Goal: Find contact information: Find contact information

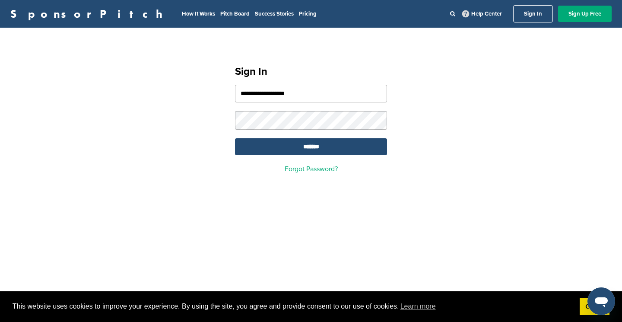
type input "**********"
click at [311, 148] on input "*******" at bounding box center [311, 146] width 152 height 17
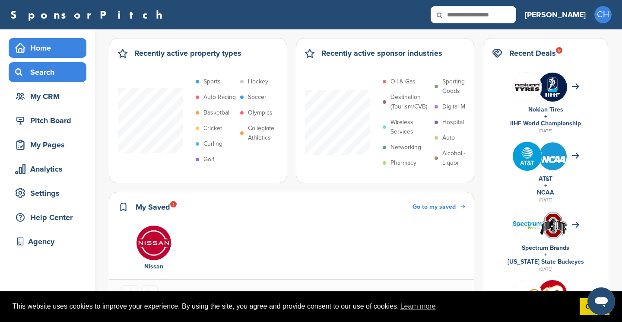
click at [45, 73] on div "Search" at bounding box center [49, 72] width 73 height 16
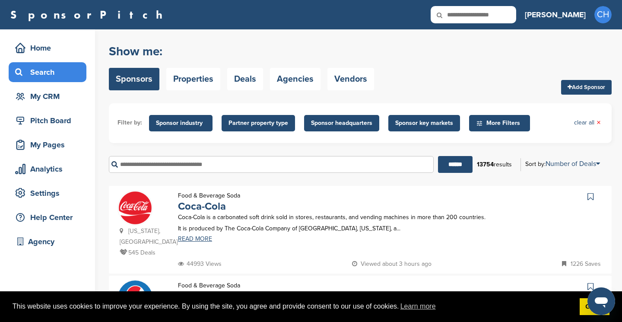
click at [509, 14] on input "text" at bounding box center [474, 14] width 86 height 17
type input "*"
click at [227, 162] on input "text" at bounding box center [271, 164] width 325 height 17
click at [452, 165] on input "******" at bounding box center [455, 164] width 35 height 17
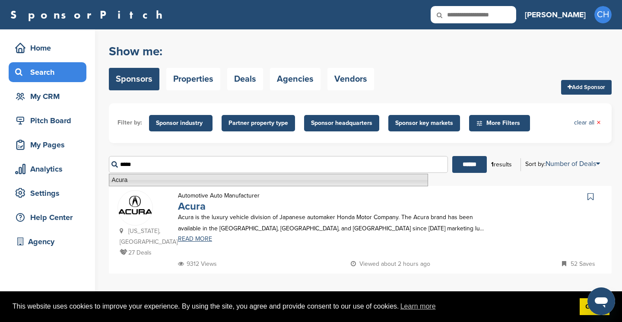
click at [187, 207] on link "Acura" at bounding box center [192, 206] width 28 height 13
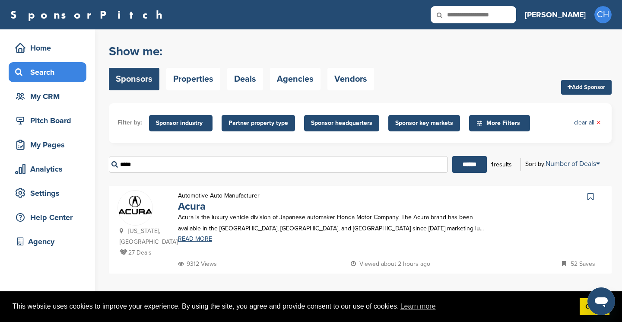
click at [269, 176] on div "***** ****** 1 results Sort by: Number of Deals Sponsor Name Recently Added Num…" at bounding box center [360, 164] width 503 height 30
click at [276, 165] on input "*****" at bounding box center [278, 164] width 339 height 17
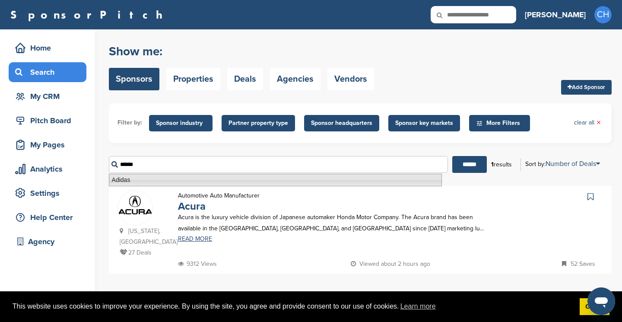
click at [241, 184] on li "Adidas" at bounding box center [275, 180] width 333 height 13
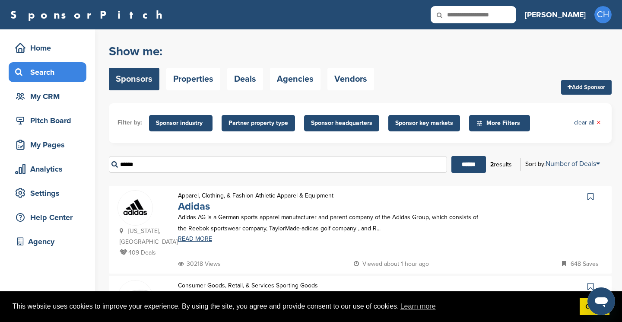
click at [196, 209] on link "Adidas" at bounding box center [194, 206] width 32 height 13
click at [254, 159] on input "******" at bounding box center [278, 164] width 338 height 17
click at [254, 160] on input "******" at bounding box center [278, 164] width 338 height 17
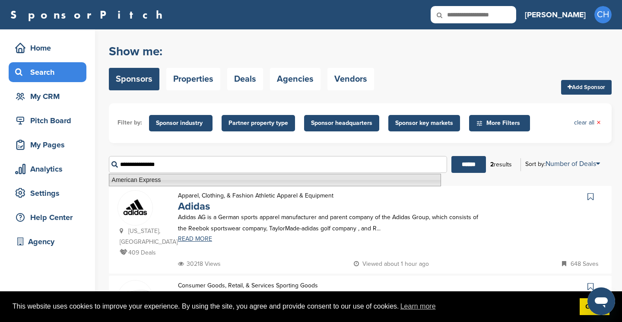
click at [235, 181] on li "American Express" at bounding box center [275, 180] width 332 height 13
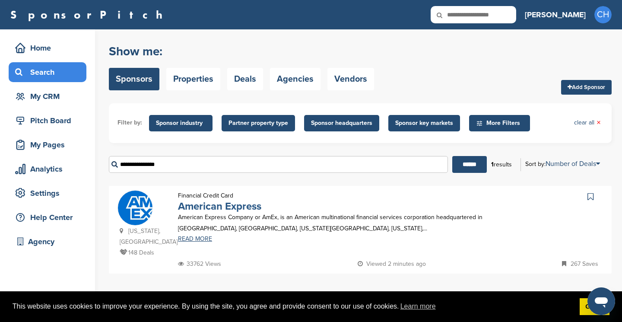
click at [226, 210] on link "American Express" at bounding box center [219, 206] width 83 height 13
click at [311, 161] on input "**********" at bounding box center [278, 164] width 339 height 17
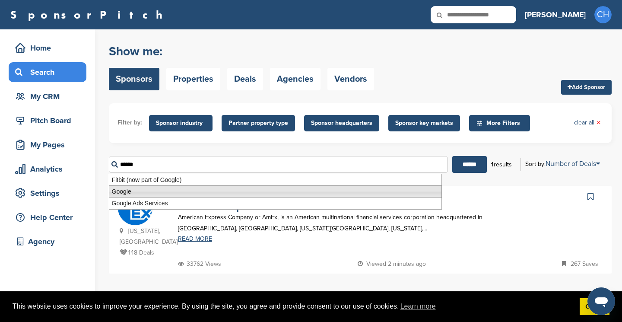
click at [206, 189] on li "Google" at bounding box center [275, 191] width 333 height 13
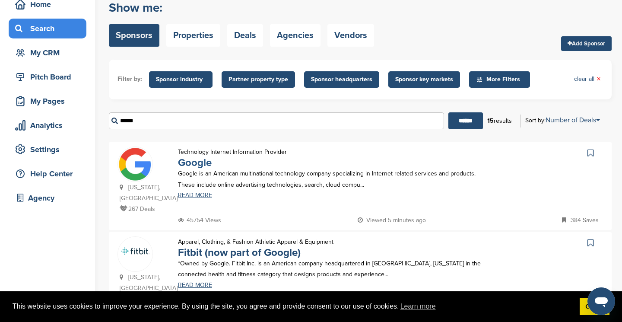
scroll to position [47, 0]
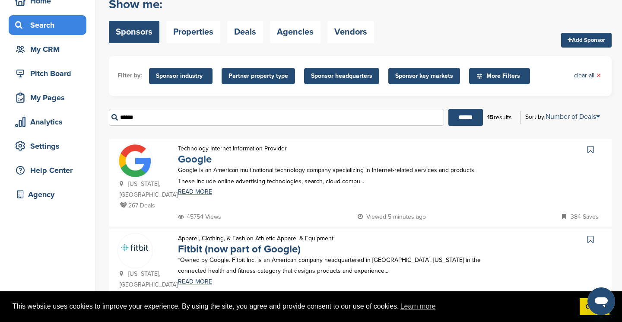
click at [199, 156] on link "Google" at bounding box center [195, 159] width 34 height 13
click at [308, 117] on input "******" at bounding box center [276, 117] width 335 height 17
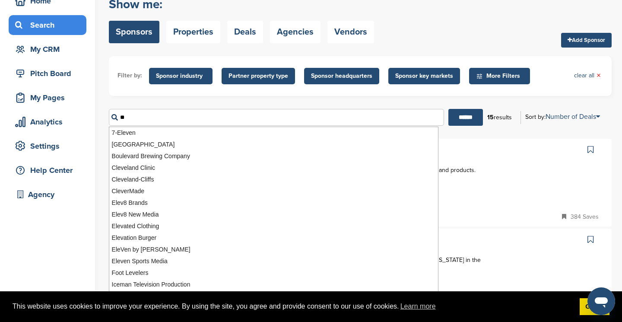
type input "*"
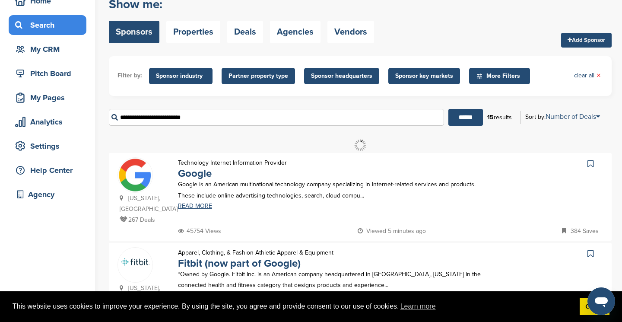
scroll to position [0, 0]
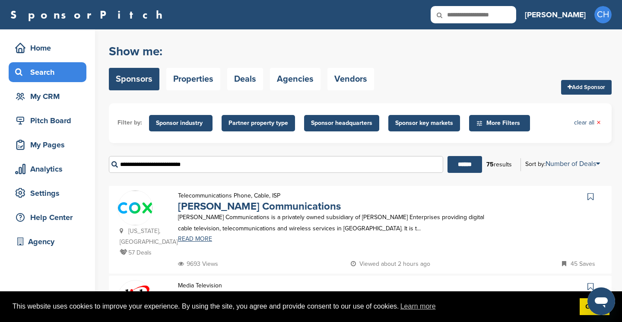
click at [211, 164] on input "**********" at bounding box center [276, 164] width 334 height 17
click at [461, 165] on input "******" at bounding box center [465, 164] width 35 height 17
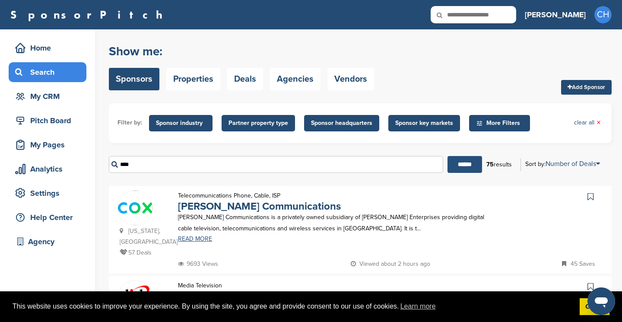
click at [468, 161] on input "******" at bounding box center [465, 164] width 35 height 17
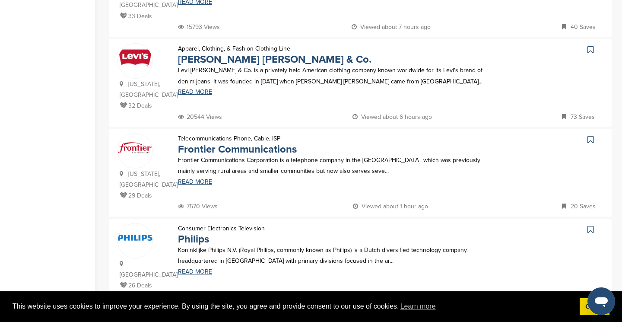
scroll to position [597, 0]
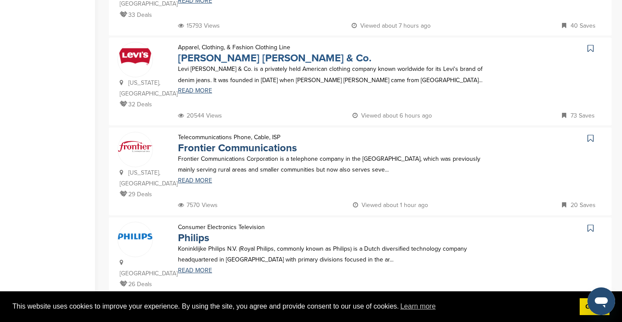
click at [242, 52] on link "Levi Strauss & Co." at bounding box center [275, 58] width 194 height 13
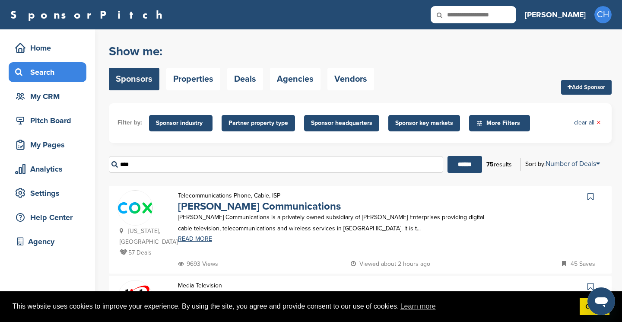
scroll to position [0, 0]
click at [195, 160] on input "****" at bounding box center [276, 164] width 334 height 17
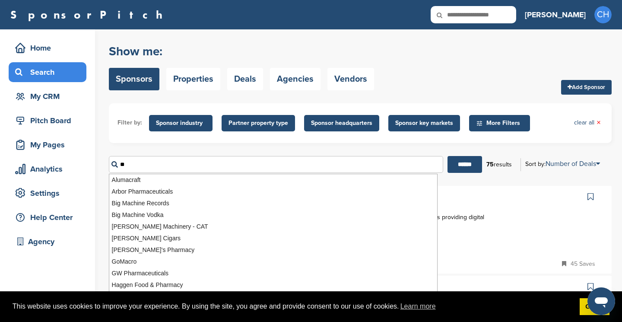
type input "*"
click at [461, 165] on input "******" at bounding box center [465, 164] width 35 height 17
click at [445, 165] on input "******" at bounding box center [462, 164] width 35 height 17
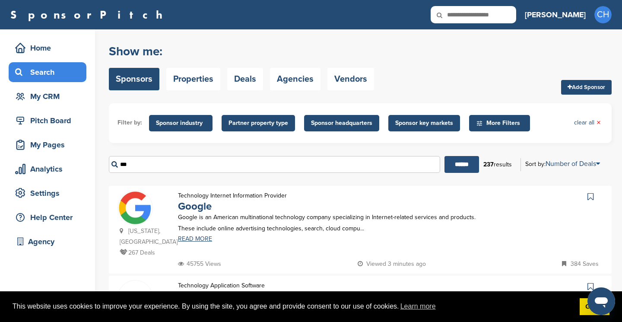
click at [458, 165] on input "******" at bounding box center [462, 164] width 35 height 17
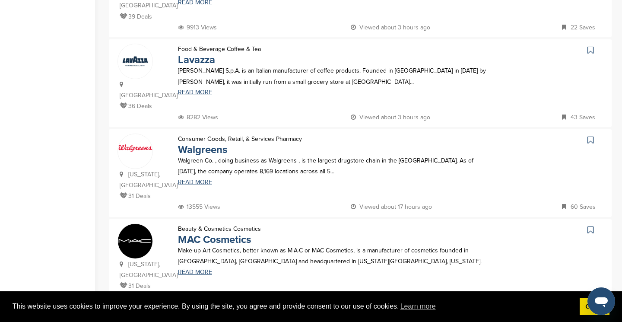
scroll to position [632, 0]
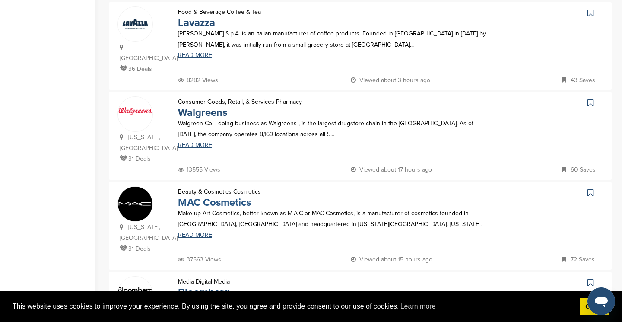
click at [240, 196] on link "MAC Cosmetics" at bounding box center [214, 202] width 73 height 13
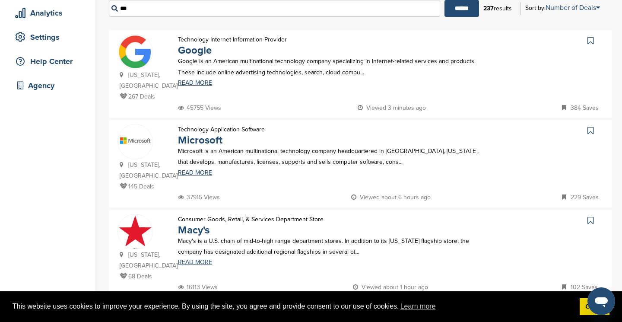
scroll to position [2, 0]
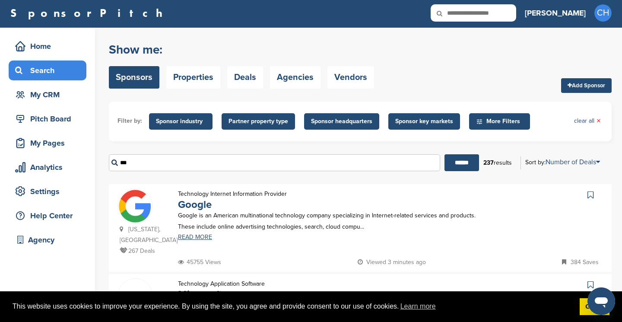
click at [215, 163] on input "***" at bounding box center [274, 162] width 331 height 17
click at [458, 163] on input "******" at bounding box center [462, 162] width 35 height 17
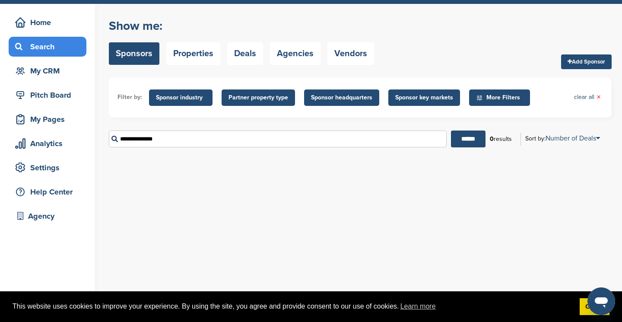
scroll to position [29, 0]
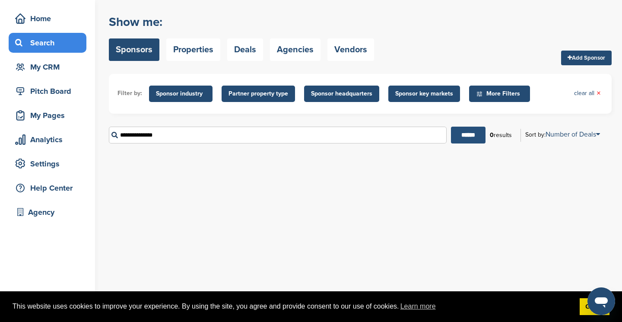
click at [451, 135] on input "******" at bounding box center [468, 135] width 35 height 17
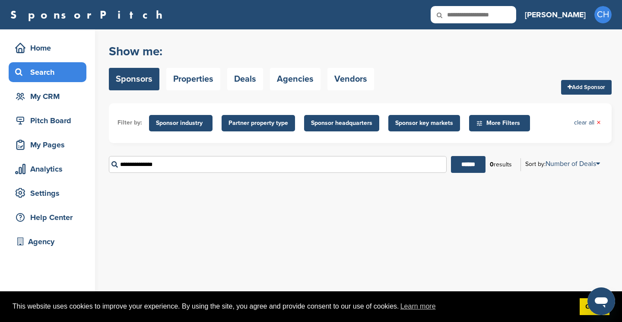
click at [343, 162] on input "**********" at bounding box center [278, 164] width 338 height 17
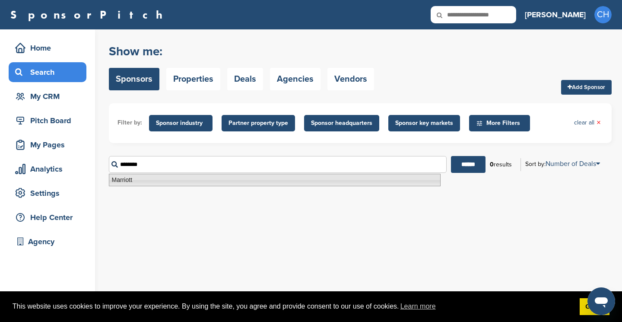
click at [238, 178] on li "Marriott" at bounding box center [275, 180] width 332 height 13
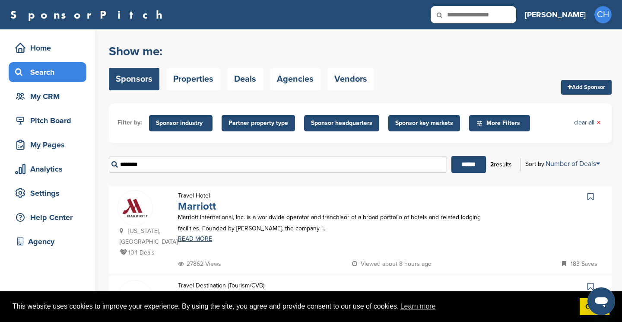
click at [193, 208] on link "Marriott" at bounding box center [197, 206] width 38 height 13
click at [266, 157] on input "********" at bounding box center [278, 164] width 338 height 17
click at [266, 158] on input "********" at bounding box center [278, 164] width 338 height 17
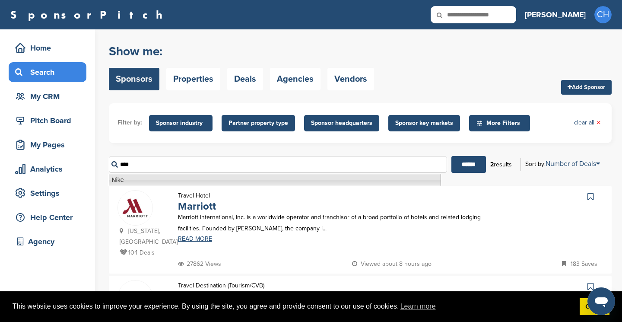
click at [221, 179] on li "Nike" at bounding box center [275, 180] width 332 height 13
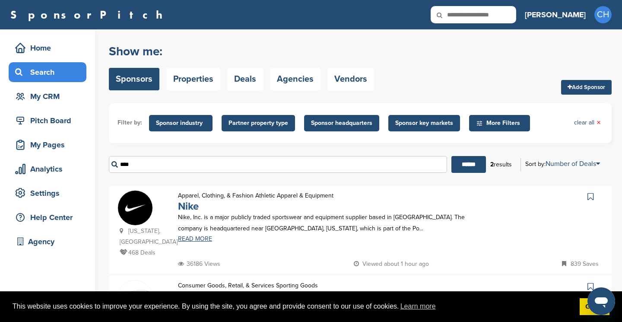
click at [194, 207] on link "Nike" at bounding box center [188, 206] width 21 height 13
click at [296, 162] on input "****" at bounding box center [278, 164] width 338 height 17
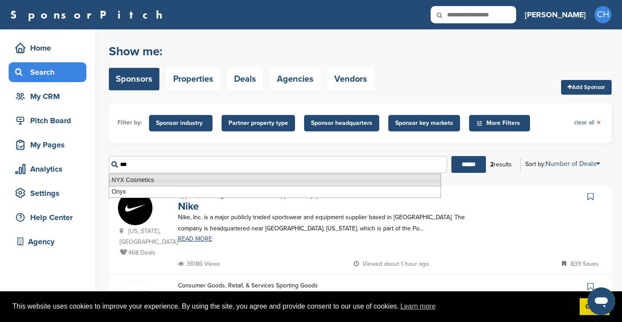
click at [209, 183] on li "NYX Cosmetics" at bounding box center [275, 180] width 332 height 13
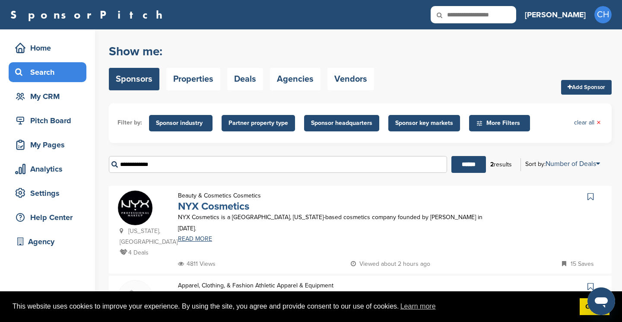
click at [246, 207] on link "NYX Cosmetics" at bounding box center [213, 206] width 71 height 13
click at [229, 162] on input "**********" at bounding box center [278, 164] width 338 height 17
click at [229, 163] on input "**********" at bounding box center [278, 164] width 338 height 17
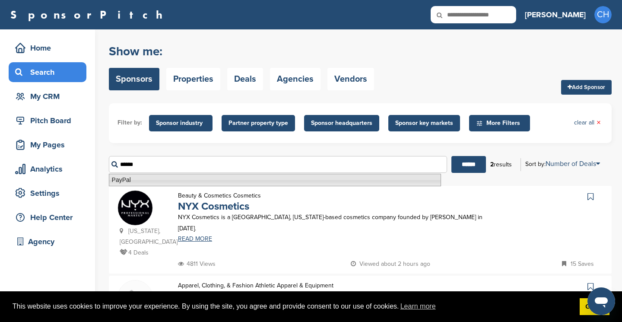
click at [146, 180] on li "PayPal" at bounding box center [275, 180] width 332 height 13
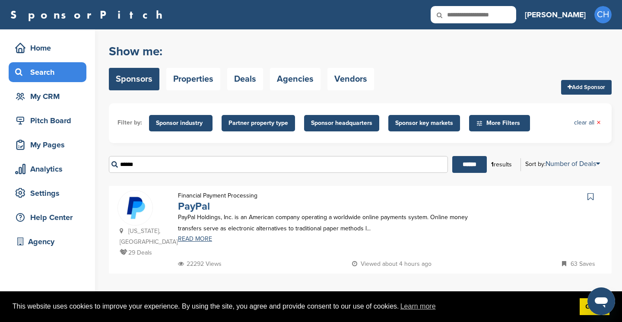
click at [204, 208] on link "PayPal" at bounding box center [194, 206] width 32 height 13
click at [231, 164] on input "******" at bounding box center [278, 164] width 339 height 17
click at [466, 165] on input "******" at bounding box center [469, 164] width 35 height 17
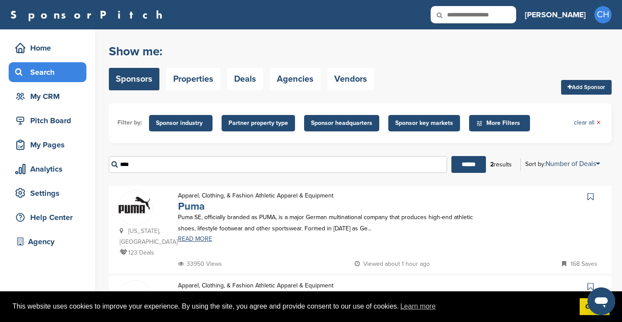
click at [184, 207] on link "Puma" at bounding box center [191, 206] width 27 height 13
click at [238, 163] on input "****" at bounding box center [278, 164] width 338 height 17
type input "*"
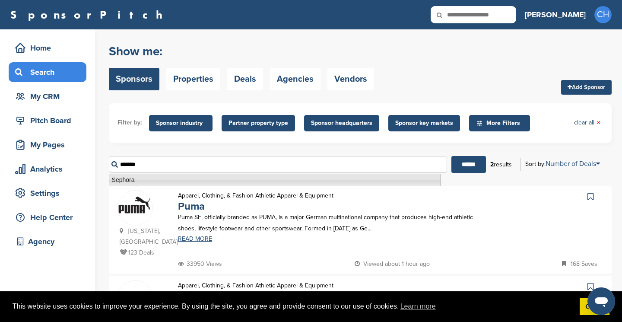
click at [165, 187] on div "Massachusetts, USA 123 Deals Apparel, Clothing, & Fashion Athletic Apparel & Eq…" at bounding box center [360, 230] width 503 height 88
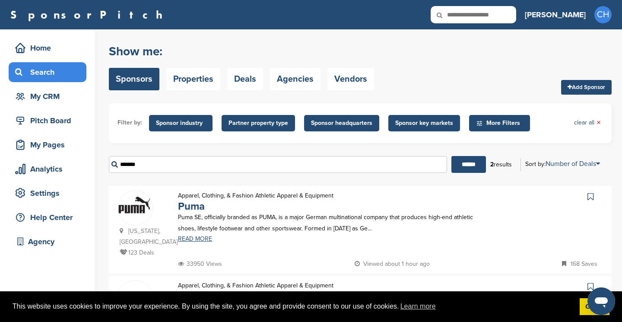
click at [194, 168] on input "*******" at bounding box center [278, 164] width 338 height 17
click at [465, 165] on input "******" at bounding box center [468, 164] width 35 height 17
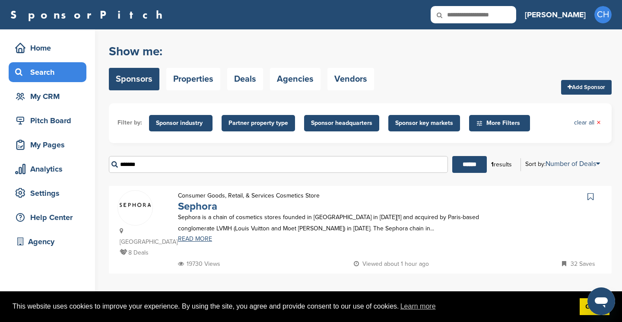
click at [202, 203] on link "Sephora" at bounding box center [197, 206] width 39 height 13
click at [269, 158] on input "*******" at bounding box center [278, 164] width 339 height 17
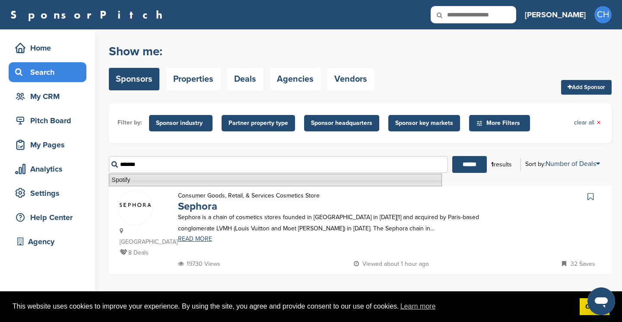
click at [220, 180] on li "Spotify" at bounding box center [275, 180] width 333 height 13
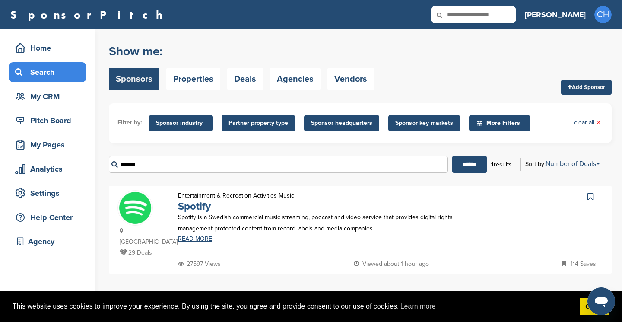
click at [200, 209] on link "Spotify" at bounding box center [194, 206] width 33 height 13
click at [258, 162] on input "*******" at bounding box center [278, 164] width 339 height 17
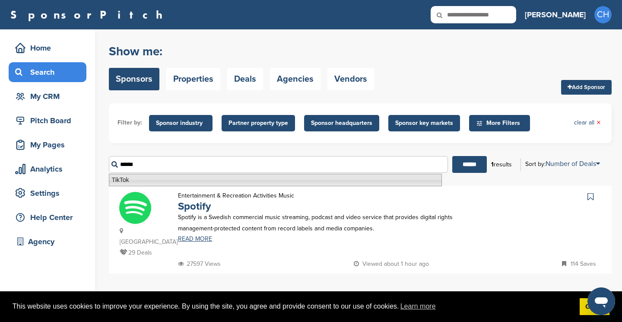
click at [180, 172] on input "******" at bounding box center [278, 164] width 339 height 17
click at [177, 176] on li "TikTok" at bounding box center [275, 180] width 333 height 13
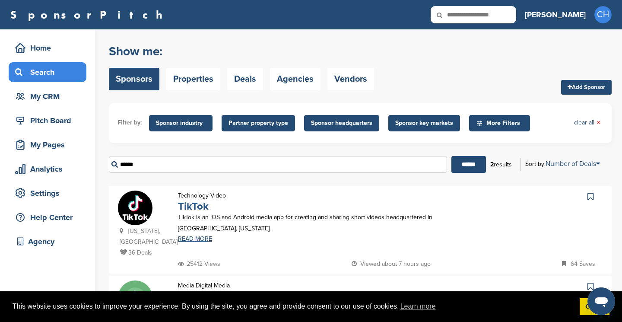
click at [190, 207] on link "TikTok" at bounding box center [193, 206] width 31 height 13
click at [269, 159] on input "******" at bounding box center [278, 164] width 338 height 17
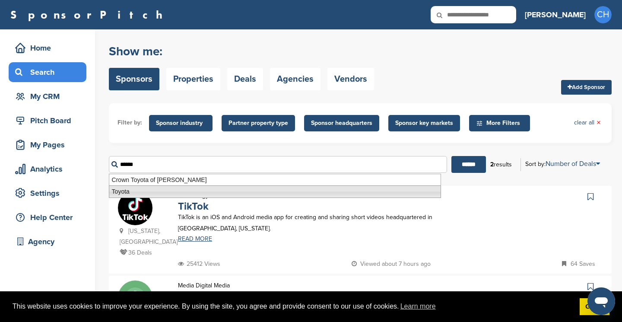
click at [131, 191] on li "Toyota" at bounding box center [275, 191] width 332 height 13
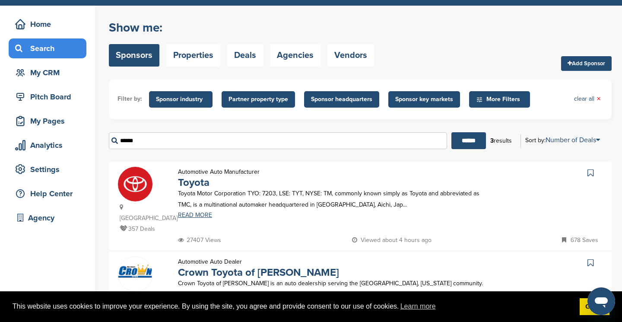
scroll to position [38, 0]
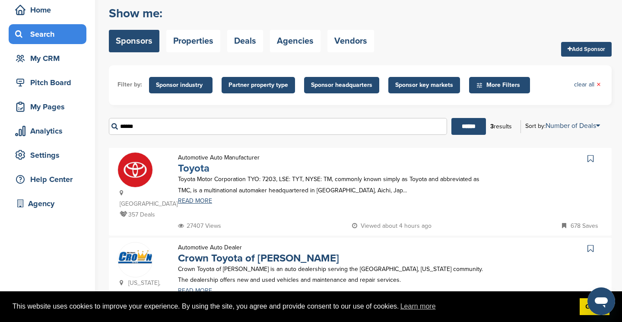
click at [197, 168] on link "Toyota" at bounding box center [194, 168] width 32 height 13
click at [258, 124] on input "******" at bounding box center [278, 126] width 338 height 17
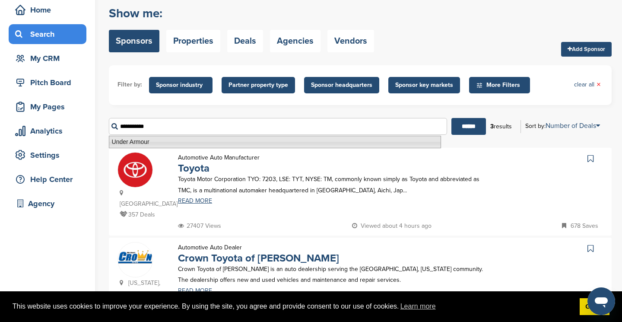
drag, startPoint x: 258, startPoint y: 124, endPoint x: 197, endPoint y: 141, distance: 63.0
click at [197, 141] on li "Under Armour" at bounding box center [275, 142] width 332 height 13
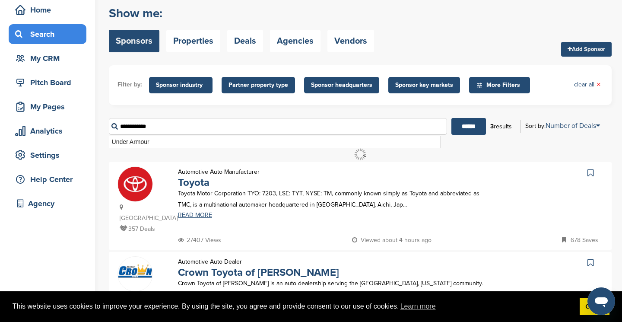
scroll to position [0, 0]
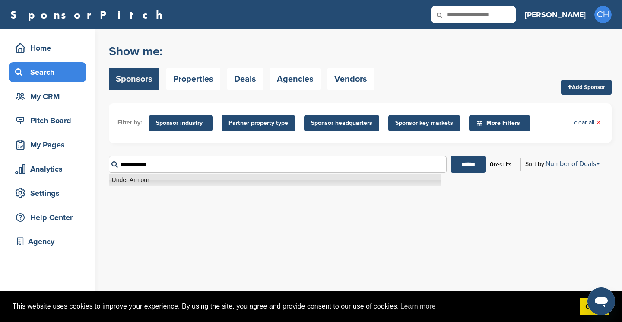
click at [146, 181] on li "Under Armour" at bounding box center [275, 180] width 332 height 13
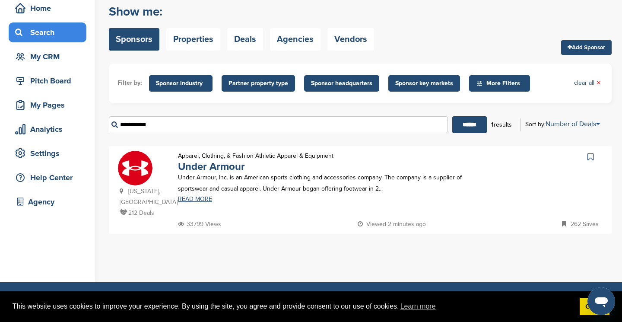
scroll to position [50, 0]
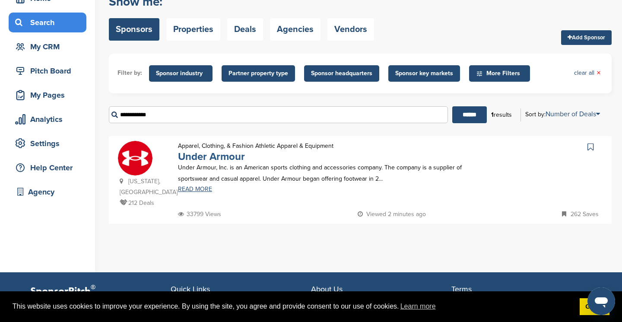
click at [222, 154] on link "Under Armour" at bounding box center [211, 156] width 67 height 13
click at [295, 108] on input "**********" at bounding box center [278, 114] width 339 height 17
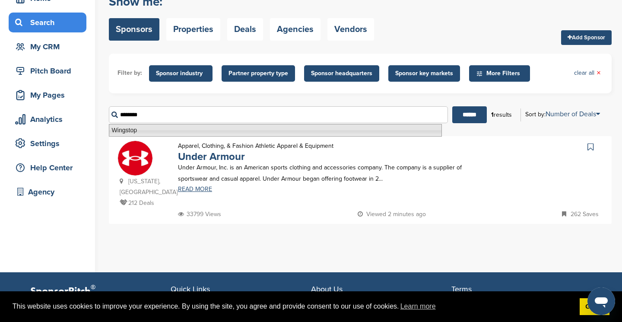
click at [251, 130] on li "Wingstop" at bounding box center [275, 130] width 333 height 13
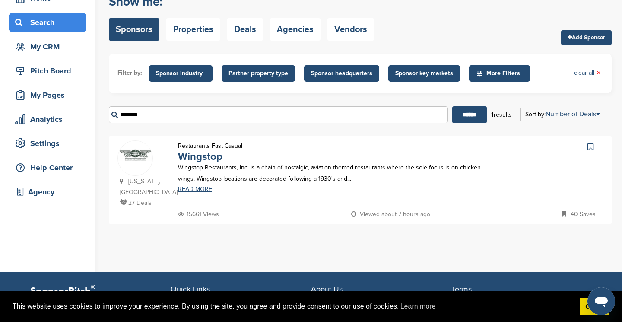
scroll to position [0, 0]
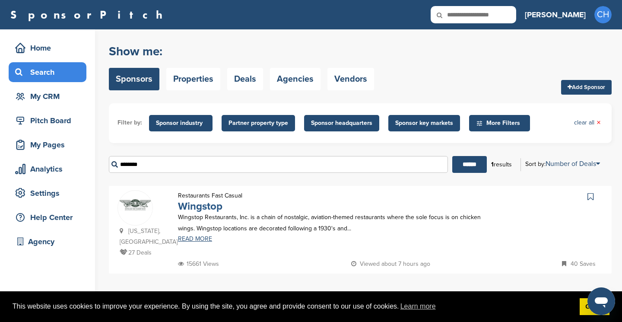
click at [210, 210] on link "Wingstop" at bounding box center [200, 206] width 44 height 13
click at [310, 157] on input "********" at bounding box center [278, 164] width 339 height 17
click at [310, 158] on input "********" at bounding box center [278, 164] width 339 height 17
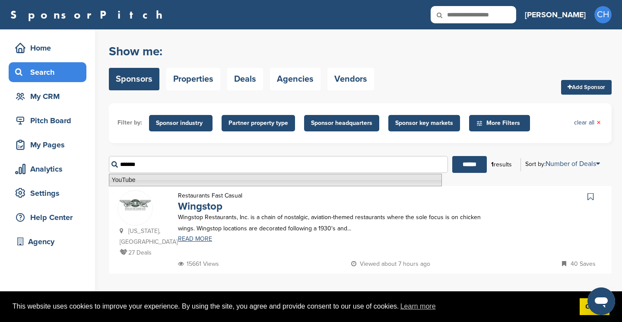
click at [196, 184] on li "YouTube" at bounding box center [275, 180] width 333 height 13
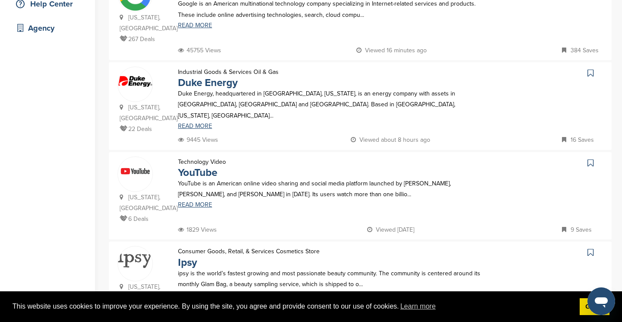
scroll to position [223, 0]
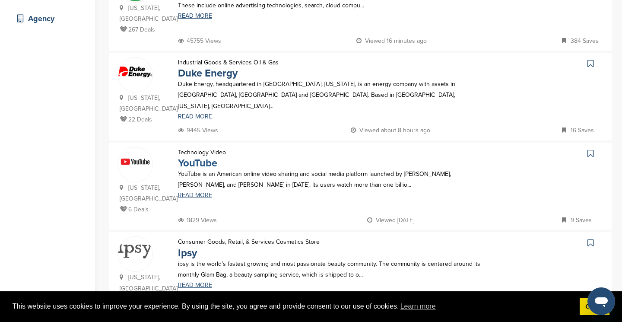
click at [206, 161] on link "YouTube" at bounding box center [197, 163] width 39 height 13
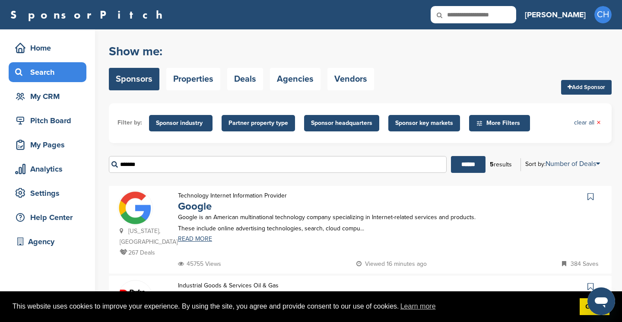
scroll to position [0, 0]
click at [164, 170] on input "*******" at bounding box center [278, 164] width 338 height 17
click at [164, 169] on input "*******" at bounding box center [278, 164] width 338 height 17
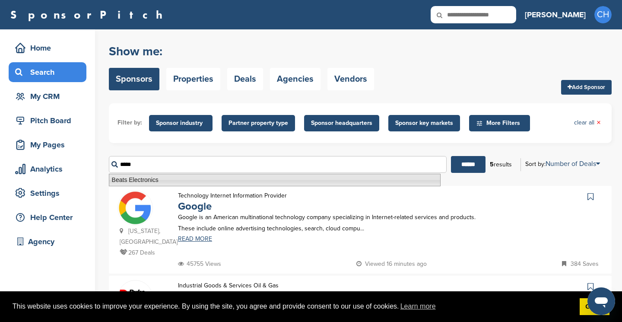
click at [165, 176] on li "Beats Electronics" at bounding box center [275, 180] width 332 height 13
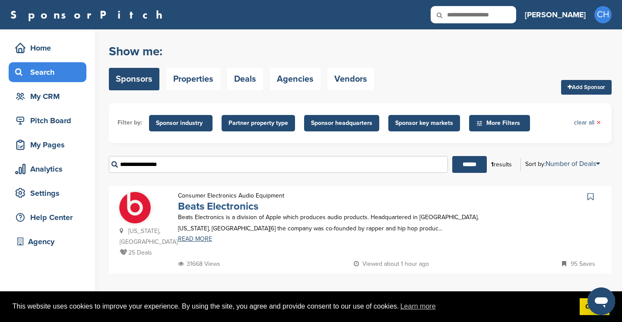
click at [203, 209] on link "Beats Electronics" at bounding box center [218, 206] width 80 height 13
click at [327, 160] on input "**********" at bounding box center [278, 164] width 339 height 17
click at [327, 161] on input "**********" at bounding box center [278, 164] width 339 height 17
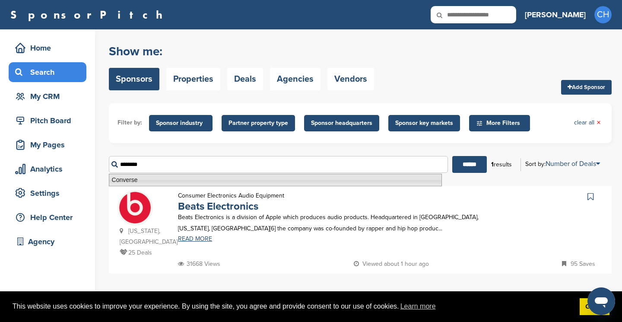
click at [146, 181] on li "Converse" at bounding box center [275, 180] width 333 height 13
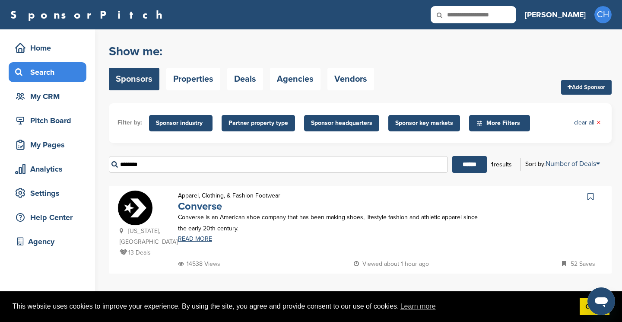
click at [201, 205] on link "Converse" at bounding box center [200, 206] width 44 height 13
click at [260, 165] on input "********" at bounding box center [278, 164] width 339 height 17
click at [466, 165] on input "******" at bounding box center [469, 164] width 35 height 17
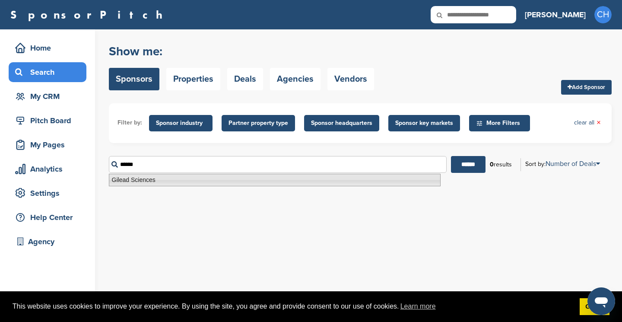
click at [348, 180] on li "Gilead Sciences" at bounding box center [275, 180] width 332 height 13
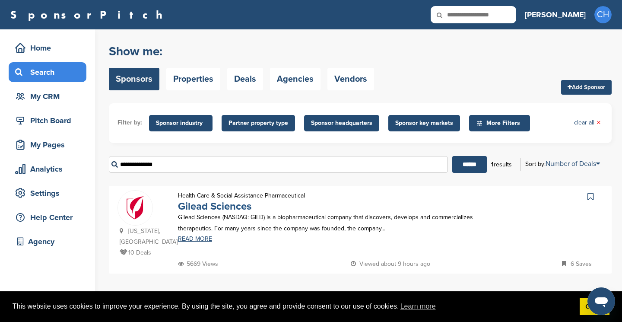
click at [233, 210] on link "Gilead Sciences" at bounding box center [214, 206] width 73 height 13
click at [239, 162] on input "**********" at bounding box center [278, 164] width 339 height 17
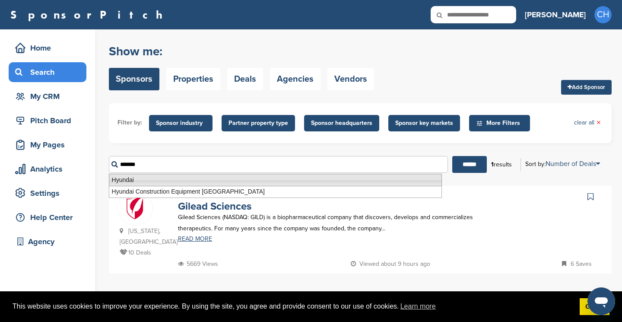
click at [187, 180] on li "Hyundai" at bounding box center [275, 180] width 333 height 13
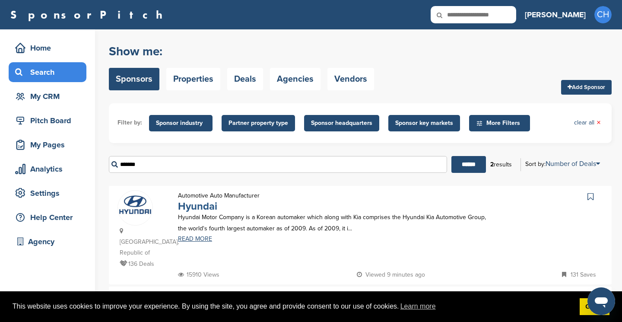
click at [194, 207] on link "Hyundai" at bounding box center [197, 206] width 39 height 13
click at [245, 158] on input "*******" at bounding box center [278, 164] width 338 height 17
paste input "**********"
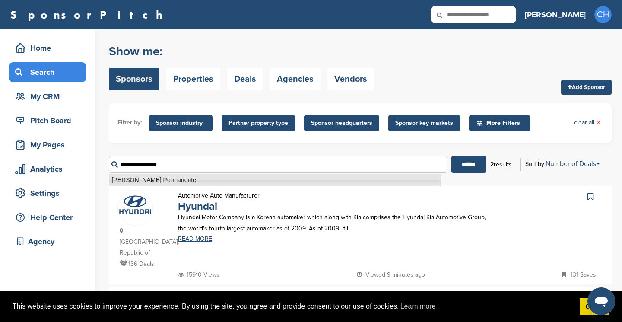
click at [254, 180] on li "Kaiser Permanente" at bounding box center [275, 180] width 332 height 13
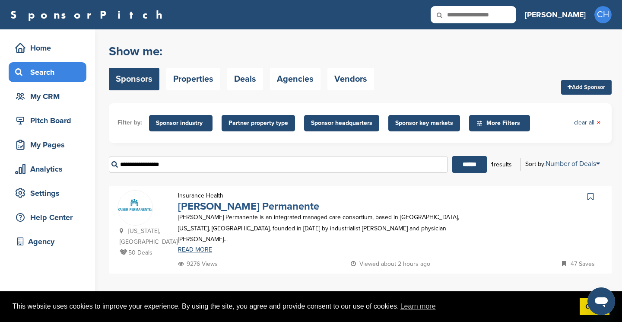
click at [231, 209] on link "Kaiser Permanente" at bounding box center [248, 206] width 141 height 13
click at [261, 161] on input "**********" at bounding box center [278, 164] width 339 height 17
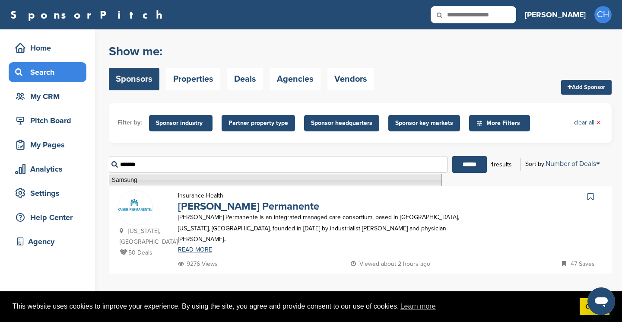
click at [177, 177] on li "Samsung" at bounding box center [275, 180] width 333 height 13
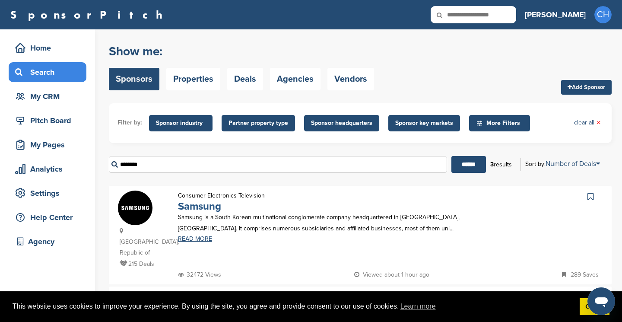
click at [211, 209] on link "Samsung" at bounding box center [199, 206] width 43 height 13
click at [239, 161] on input "*******" at bounding box center [278, 164] width 338 height 17
click at [239, 162] on input "*******" at bounding box center [278, 164] width 338 height 17
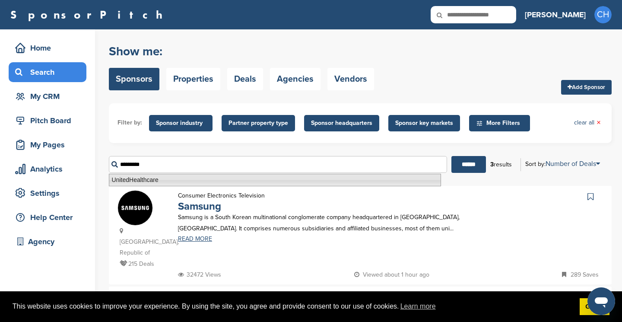
click at [233, 181] on li "UnitedHealthcare" at bounding box center [275, 180] width 332 height 13
type input "**********"
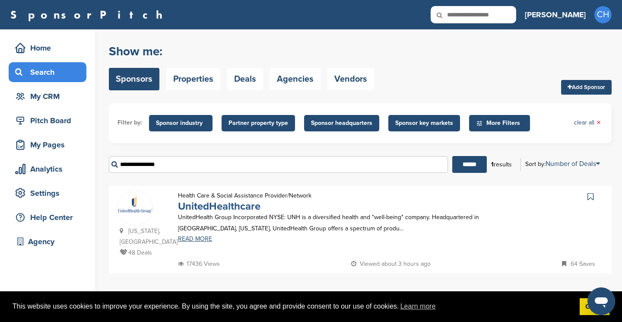
click at [238, 208] on link "UnitedHealthcare" at bounding box center [219, 206] width 83 height 13
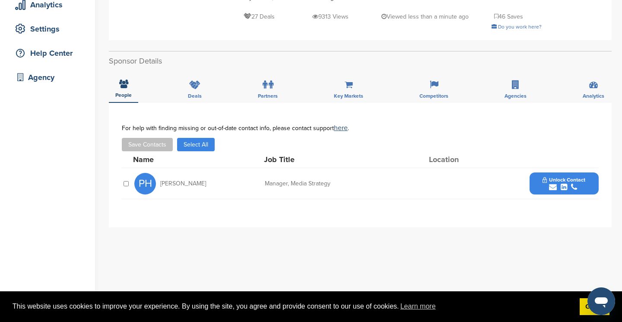
scroll to position [169, 0]
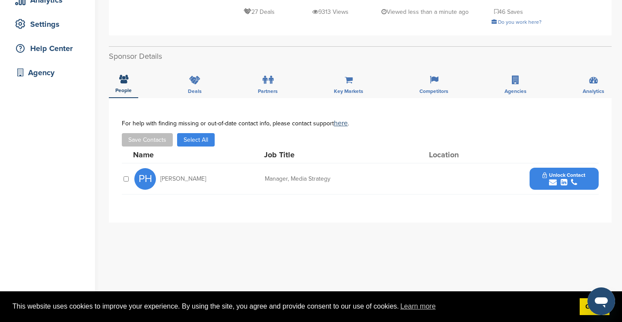
click at [543, 172] on span "Unlock Contact" at bounding box center [564, 175] width 43 height 6
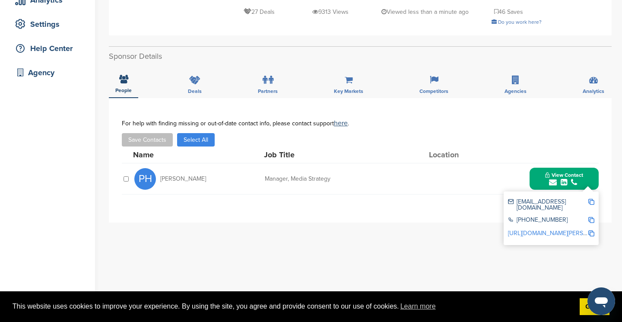
click at [592, 201] on img at bounding box center [591, 202] width 6 height 6
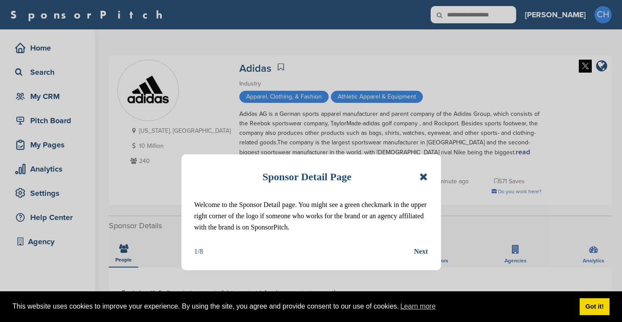
click at [422, 175] on icon at bounding box center [423, 177] width 8 height 10
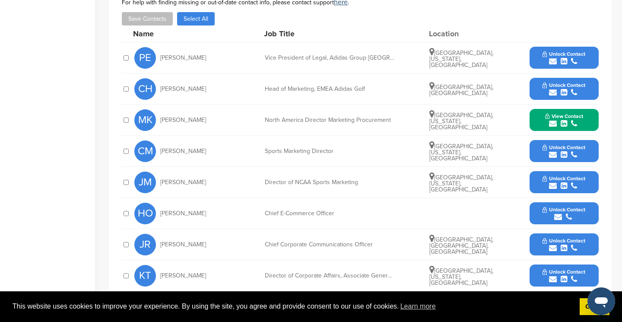
scroll to position [291, 0]
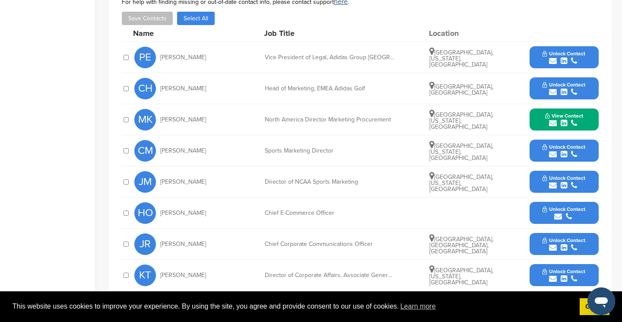
click at [588, 111] on button "View Contact" at bounding box center [564, 120] width 59 height 26
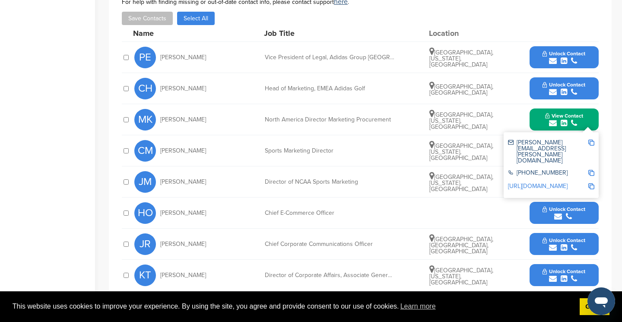
click at [591, 140] on img at bounding box center [591, 143] width 6 height 6
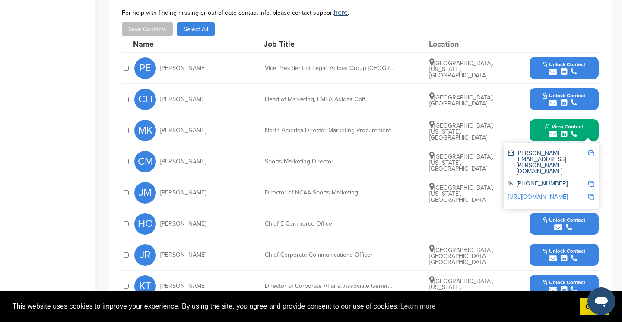
scroll to position [280, 0]
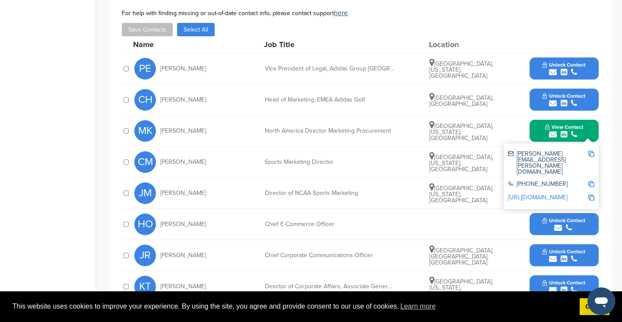
click at [569, 124] on span "View Contact" at bounding box center [564, 127] width 38 height 6
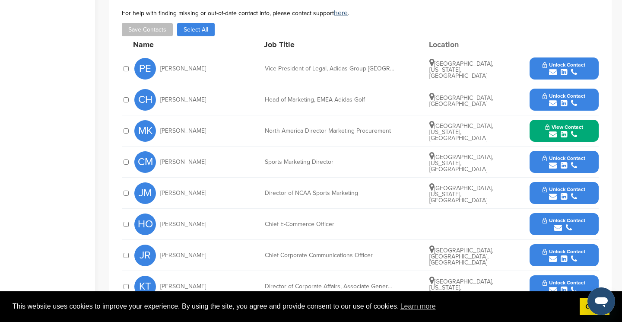
click at [569, 162] on div "submit" at bounding box center [564, 166] width 43 height 8
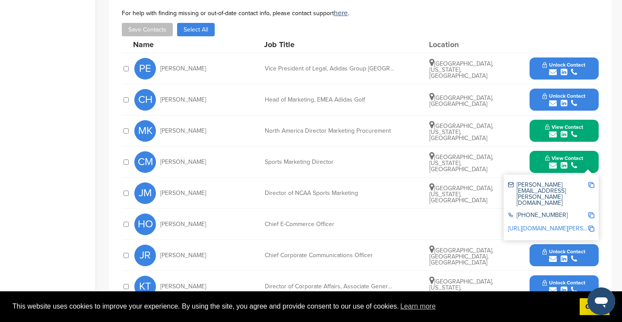
click at [592, 182] on img at bounding box center [591, 185] width 6 height 6
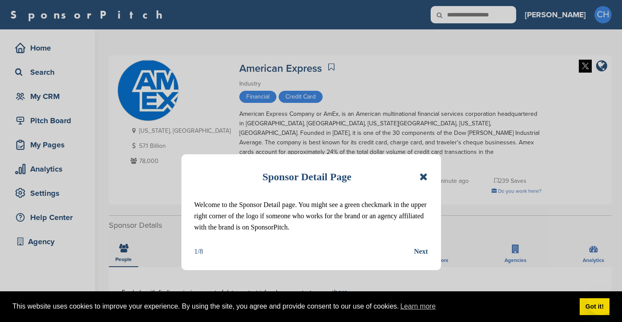
click at [423, 174] on icon at bounding box center [423, 177] width 8 height 10
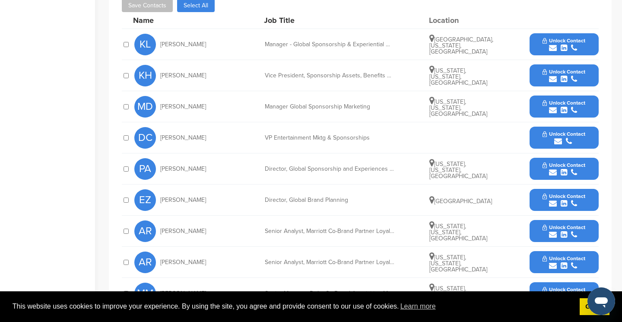
scroll to position [294, 0]
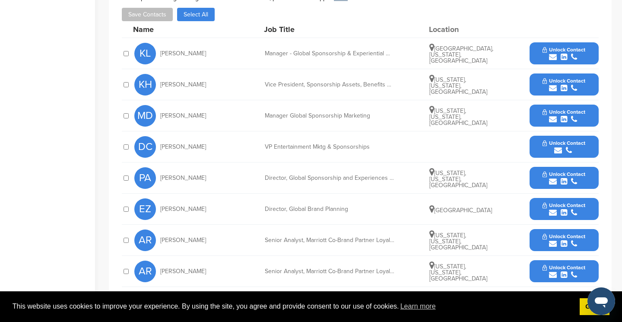
click at [543, 171] on span "Unlock Contact" at bounding box center [564, 174] width 43 height 6
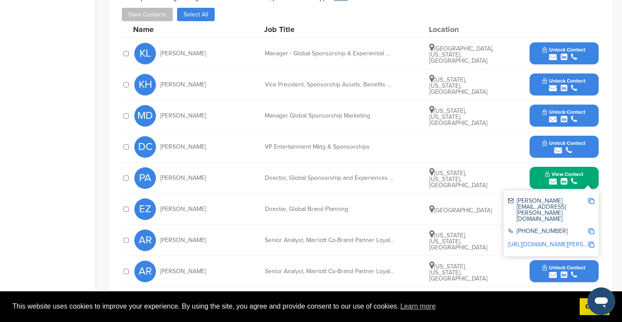
click at [592, 198] on img at bounding box center [591, 201] width 6 height 6
click at [554, 53] on icon "submit" at bounding box center [553, 57] width 8 height 8
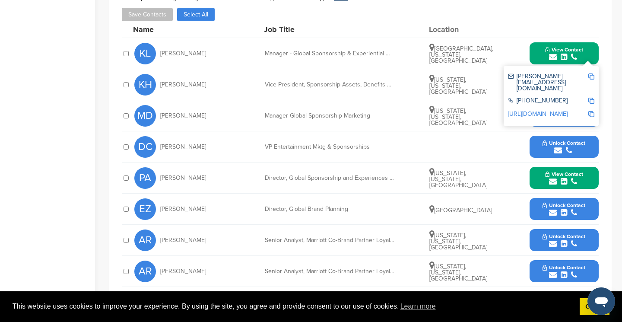
click at [593, 73] on img at bounding box center [591, 76] width 6 height 6
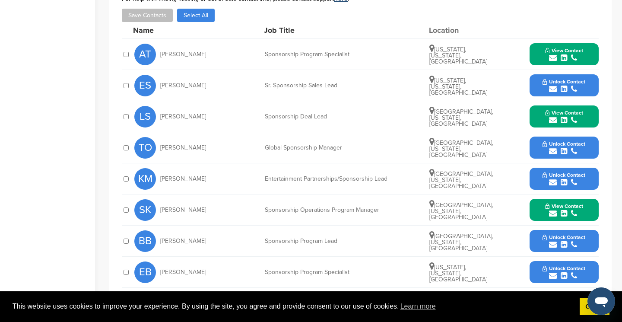
scroll to position [397, 0]
click at [586, 105] on button "View Contact" at bounding box center [564, 117] width 59 height 26
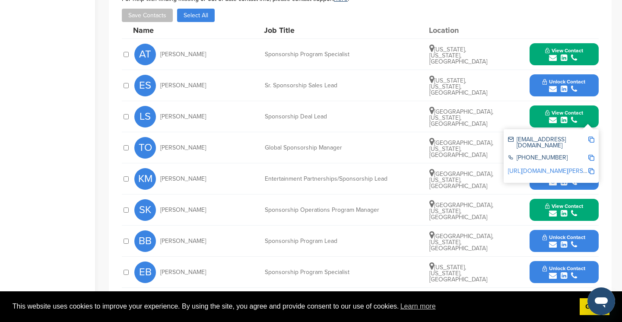
click at [591, 137] on img at bounding box center [591, 140] width 6 height 6
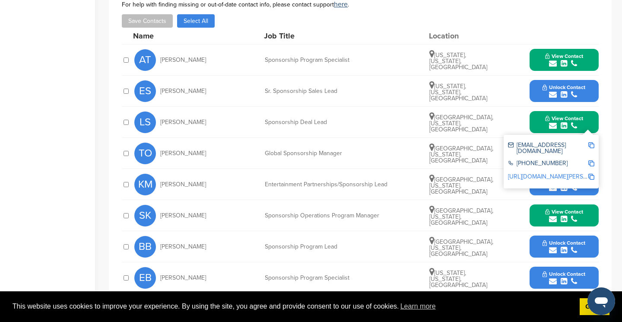
scroll to position [385, 0]
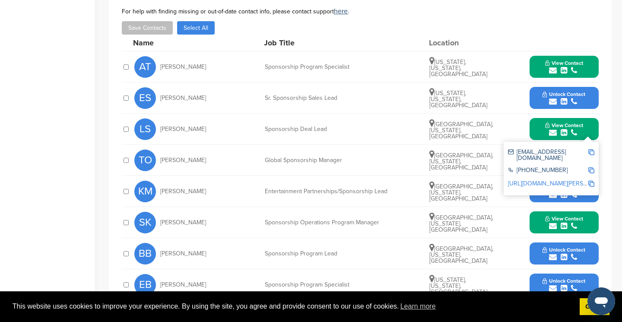
click at [407, 169] on div "TO [PERSON_NAME] Global Sponsorship Manager [GEOGRAPHIC_DATA], [US_STATE], [GEO…" at bounding box center [366, 160] width 464 height 31
click at [561, 130] on icon "submit" at bounding box center [564, 133] width 6 height 8
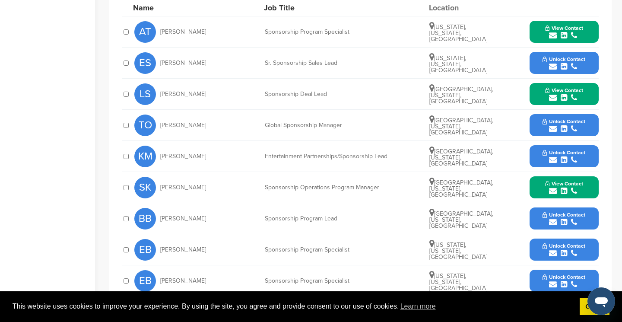
scroll to position [421, 0]
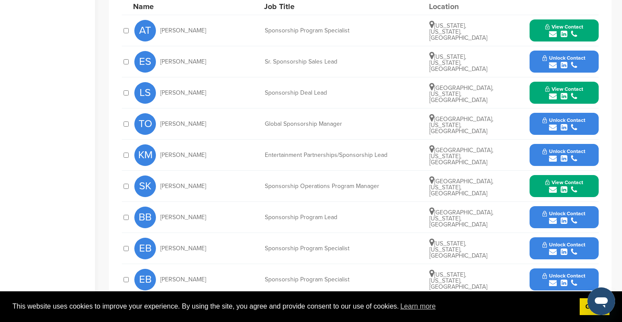
click at [567, 160] on icon "submit" at bounding box center [564, 159] width 6 height 8
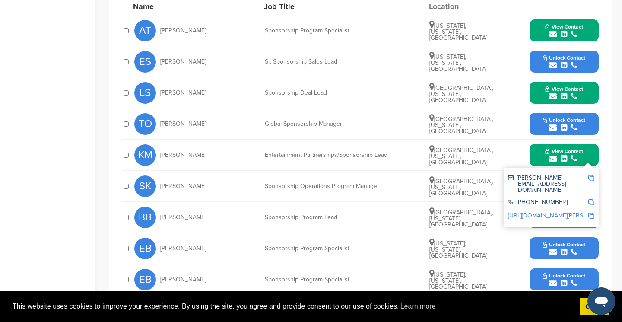
click at [592, 177] on img at bounding box center [591, 178] width 6 height 6
drag, startPoint x: 213, startPoint y: 153, endPoint x: 160, endPoint y: 153, distance: 53.6
click at [160, 153] on div "KM [PERSON_NAME]" at bounding box center [181, 155] width 95 height 22
copy span "[PERSON_NAME]"
click at [593, 175] on img at bounding box center [591, 178] width 6 height 6
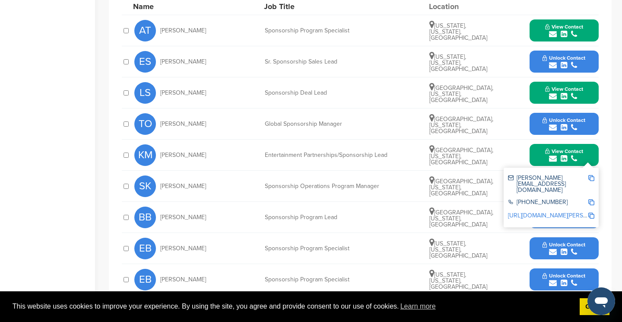
copy span "[PERSON_NAME]"
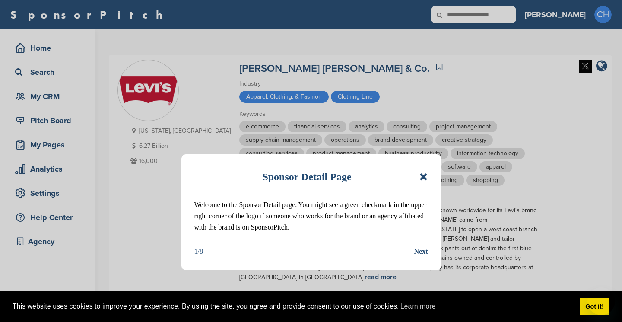
click at [423, 177] on icon at bounding box center [423, 177] width 8 height 10
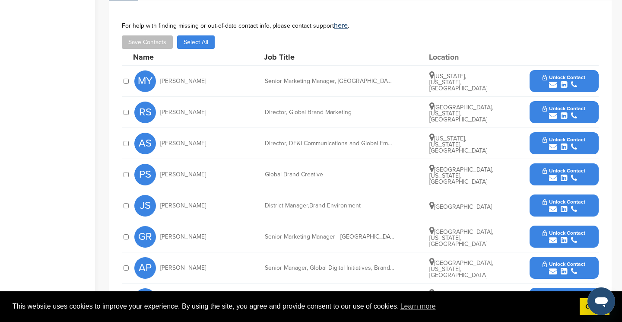
scroll to position [380, 0]
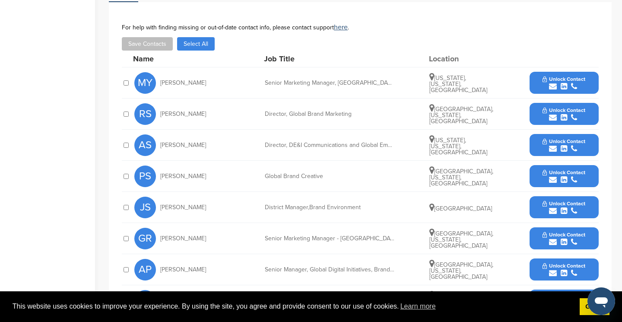
click at [567, 83] on icon "submit" at bounding box center [564, 87] width 6 height 8
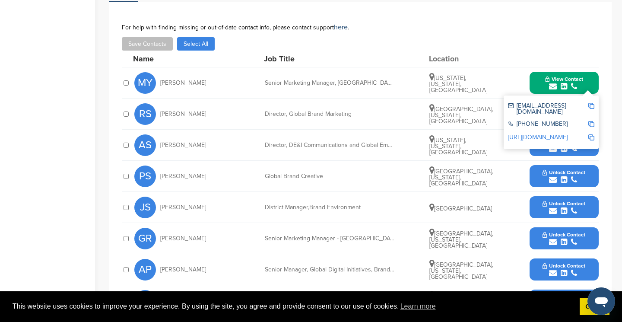
drag, startPoint x: 232, startPoint y: 70, endPoint x: 159, endPoint y: 71, distance: 73.0
click at [159, 71] on div "MY Michelle Yramategui Senior Marketing Manager, US Brand New York, New York, U…" at bounding box center [366, 82] width 464 height 31
copy span "Michelle Yramategui"
click at [591, 103] on img at bounding box center [591, 106] width 6 height 6
copy span "Michelle Yramategui"
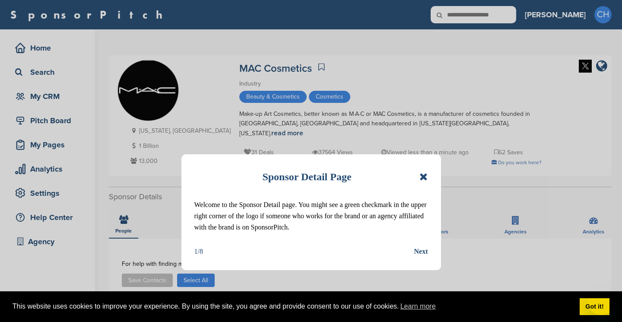
drag, startPoint x: 0, startPoint y: 0, endPoint x: 421, endPoint y: 173, distance: 455.5
click at [421, 173] on icon at bounding box center [423, 177] width 8 height 10
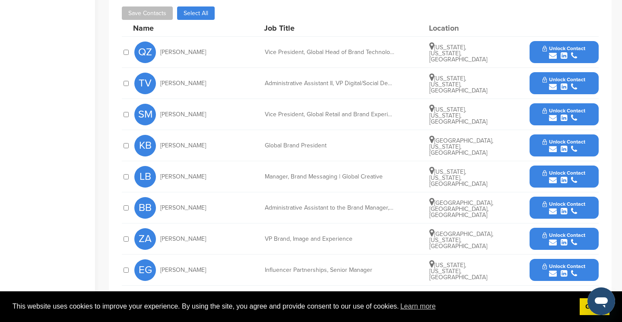
scroll to position [266, 0]
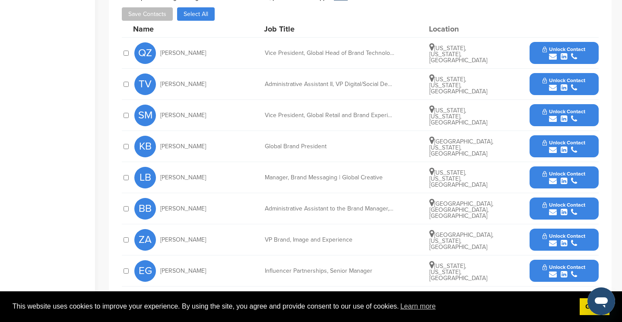
click at [545, 233] on span "Unlock Contact" at bounding box center [564, 236] width 43 height 6
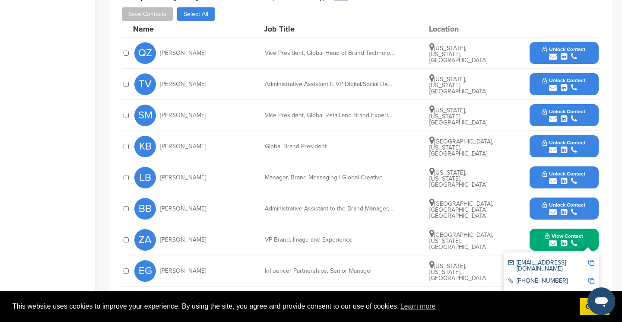
click at [592, 260] on img at bounding box center [591, 263] width 6 height 6
drag, startPoint x: 225, startPoint y: 233, endPoint x: 202, endPoint y: 233, distance: 22.9
click at [202, 233] on div "ZA [PERSON_NAME]" at bounding box center [181, 240] width 95 height 22
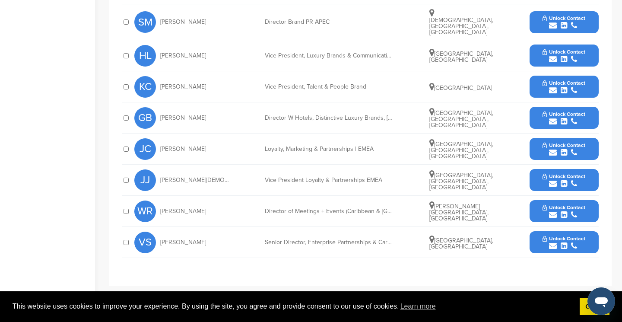
scroll to position [448, 0]
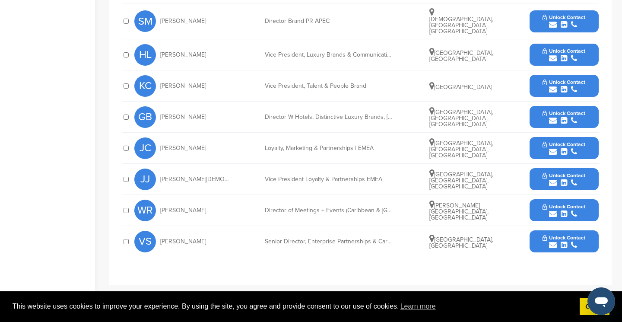
click at [551, 141] on span "Unlock Contact" at bounding box center [564, 144] width 43 height 6
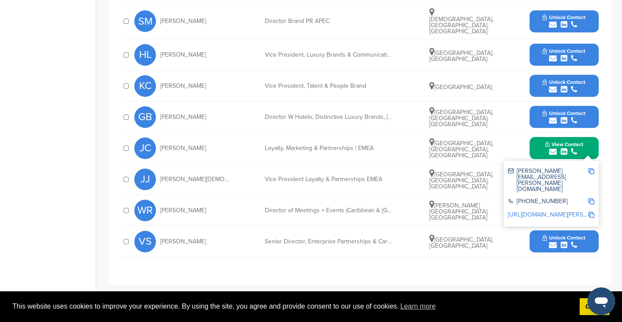
click at [594, 168] on img at bounding box center [591, 171] width 6 height 6
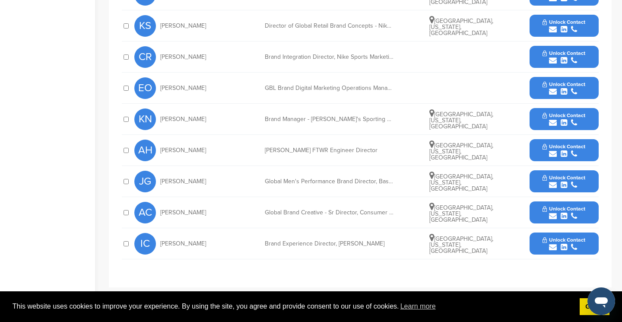
scroll to position [386, 0]
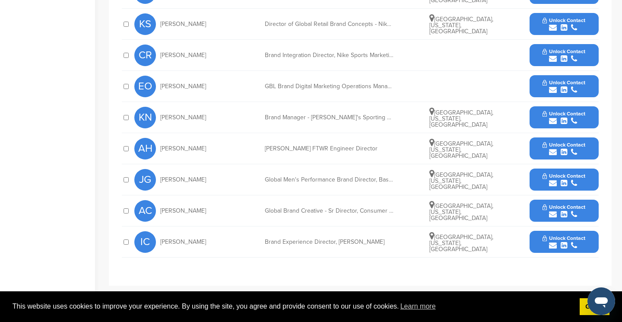
click at [555, 241] on span "Unlock Contact" at bounding box center [564, 238] width 43 height 6
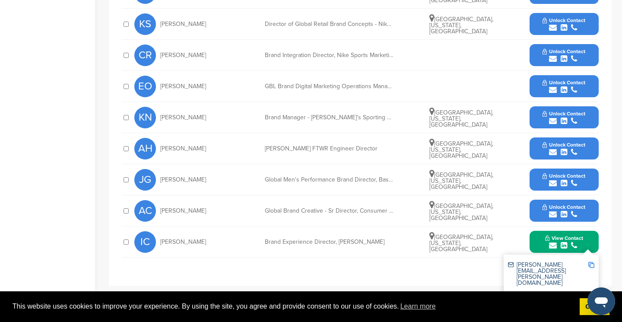
click at [591, 265] on img at bounding box center [591, 265] width 6 height 6
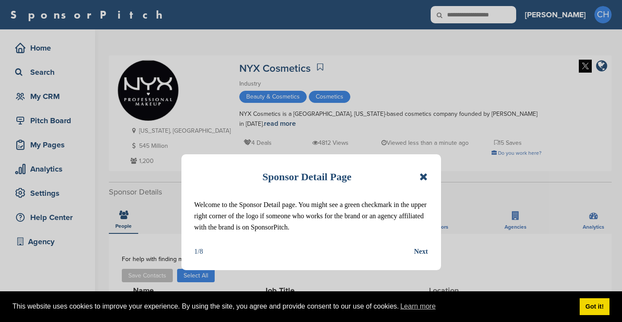
click at [422, 175] on icon at bounding box center [423, 177] width 8 height 10
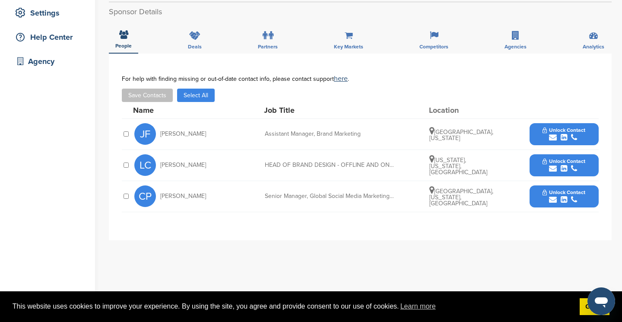
scroll to position [181, 0]
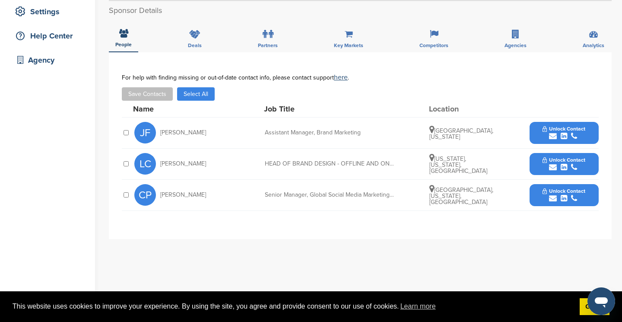
click at [537, 128] on button "Unlock Contact" at bounding box center [564, 133] width 64 height 26
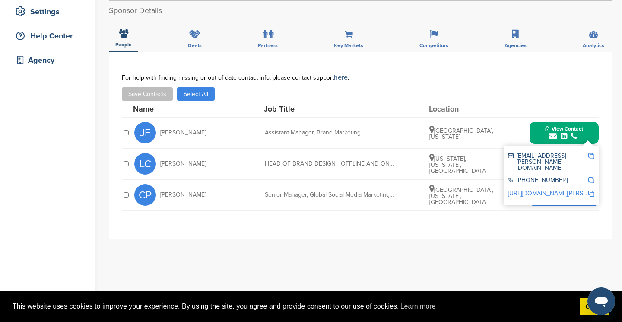
click at [590, 153] on img at bounding box center [591, 156] width 6 height 6
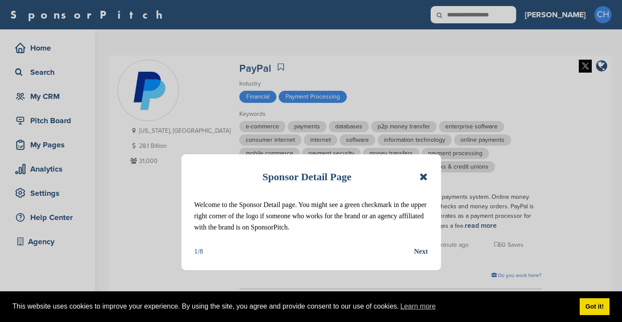
click at [426, 178] on icon at bounding box center [423, 177] width 8 height 10
click at [425, 176] on div "e-commerce payments databases p2p money transfer enterprise software consumer i…" at bounding box center [390, 154] width 302 height 67
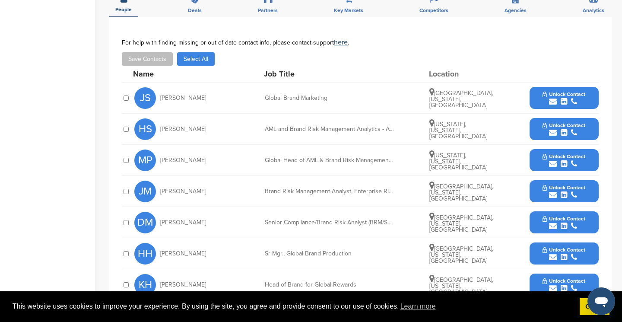
scroll to position [370, 0]
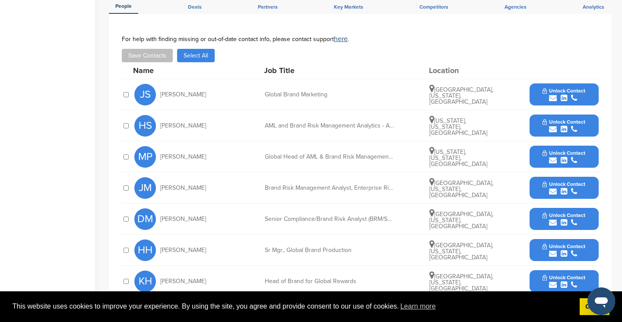
click at [555, 88] on span "Unlock Contact" at bounding box center [564, 91] width 43 height 6
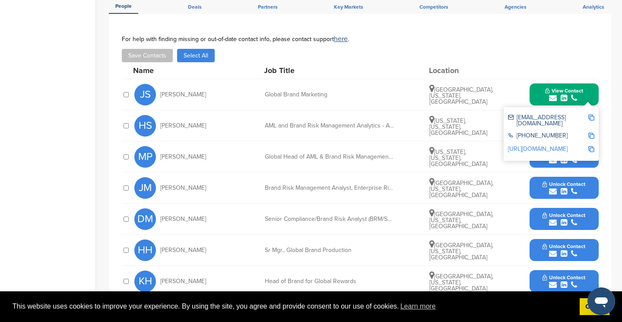
click at [591, 116] on img at bounding box center [591, 117] width 6 height 6
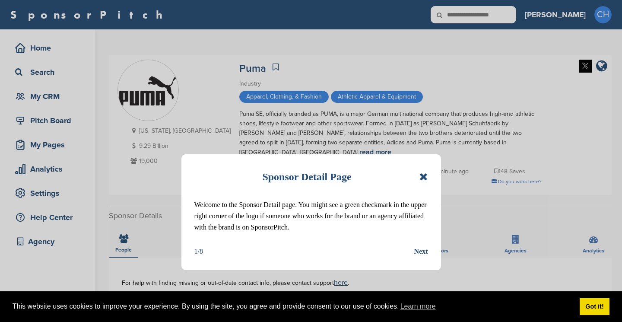
click at [425, 176] on icon at bounding box center [423, 177] width 8 height 10
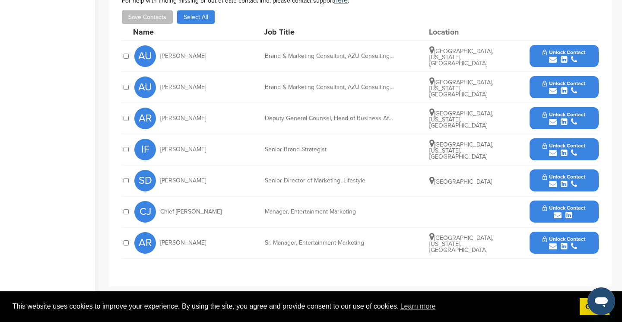
scroll to position [283, 0]
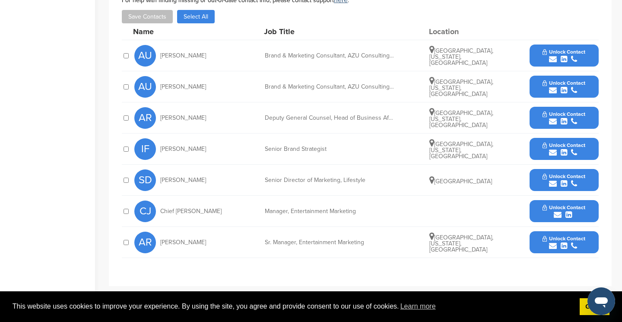
click at [545, 235] on span "Unlock Contact" at bounding box center [564, 238] width 43 height 6
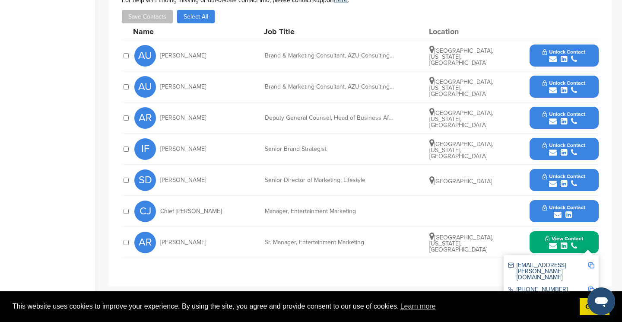
click at [593, 262] on img at bounding box center [591, 265] width 6 height 6
click at [590, 262] on img at bounding box center [591, 265] width 6 height 6
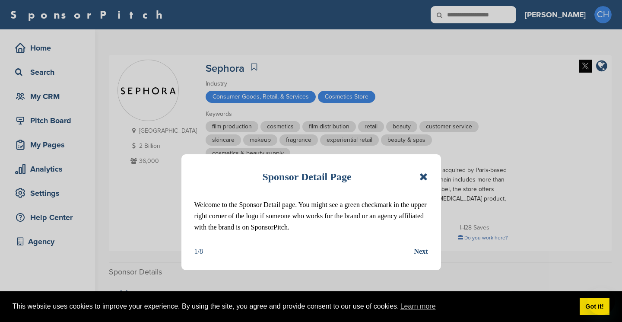
click at [421, 177] on icon at bounding box center [423, 177] width 8 height 10
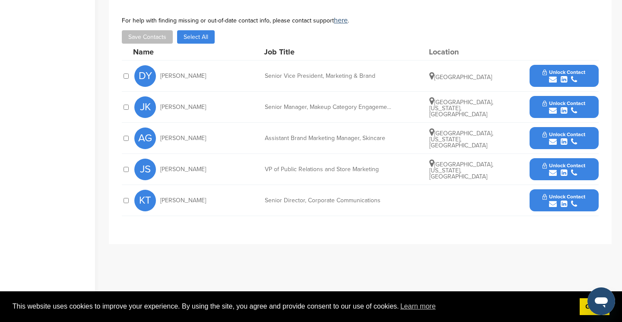
scroll to position [319, 0]
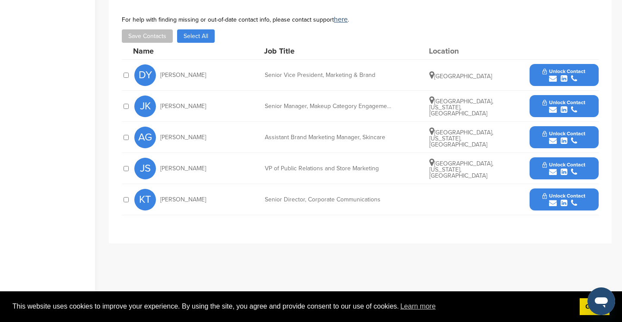
click at [556, 79] on icon "submit" at bounding box center [553, 79] width 8 height 8
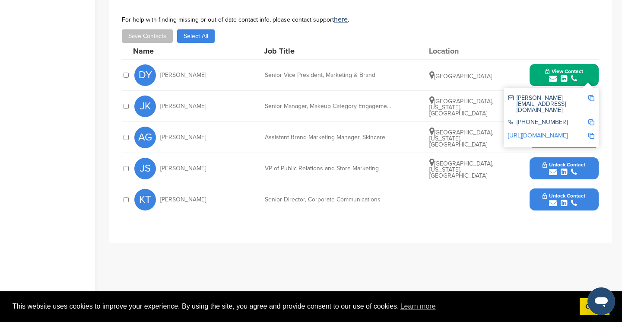
click at [462, 210] on div "KT Kim Tarantino Senior Director, Corporate Communications Unlock Contact" at bounding box center [366, 199] width 464 height 31
click at [566, 142] on icon "submit" at bounding box center [564, 141] width 6 height 8
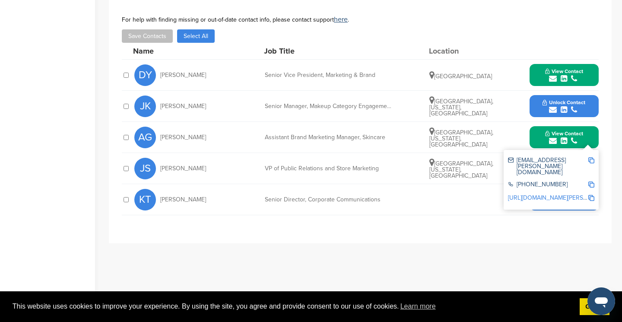
click at [591, 160] on img at bounding box center [591, 160] width 6 height 6
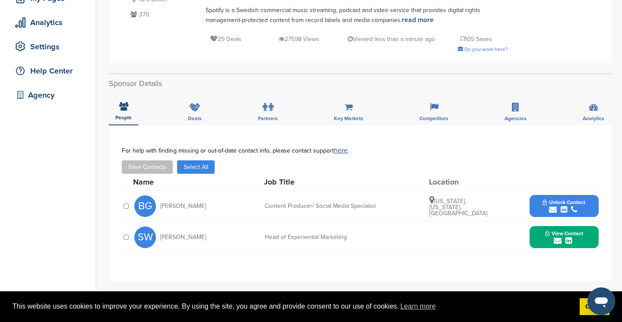
scroll to position [207, 0]
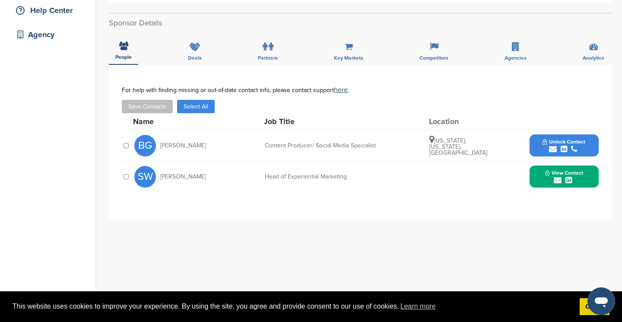
click at [543, 164] on button "View Contact" at bounding box center [564, 177] width 59 height 26
click at [592, 197] on img at bounding box center [591, 200] width 6 height 6
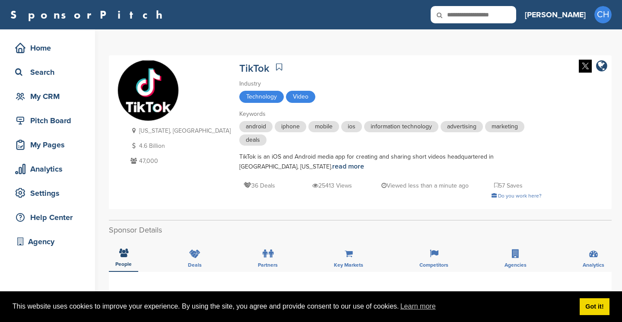
click at [422, 175] on div "36 Deals 25413 Views Viewed less than a minute ago 57 Saves" at bounding box center [390, 181] width 302 height 19
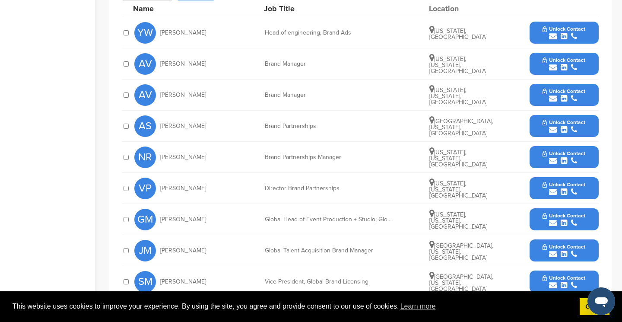
scroll to position [332, 0]
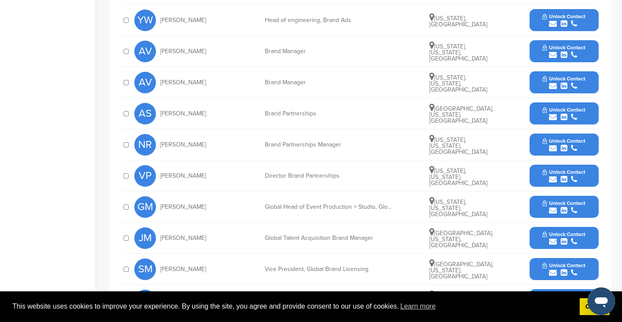
click at [551, 110] on span "Unlock Contact" at bounding box center [564, 110] width 43 height 6
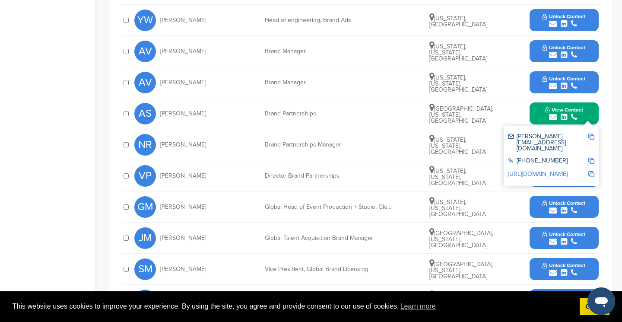
click at [545, 181] on div "submit" at bounding box center [564, 179] width 43 height 8
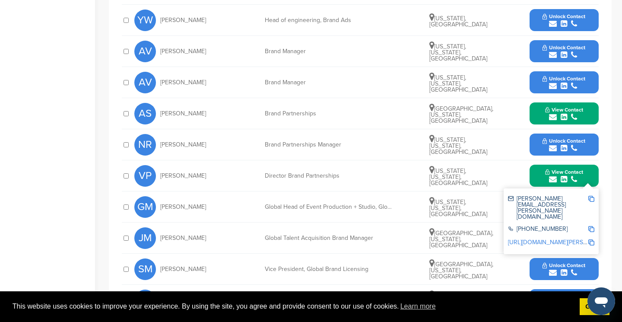
click at [589, 198] on img at bounding box center [591, 199] width 6 height 6
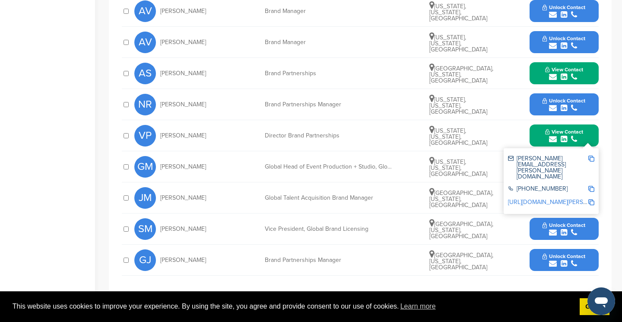
scroll to position [364, 0]
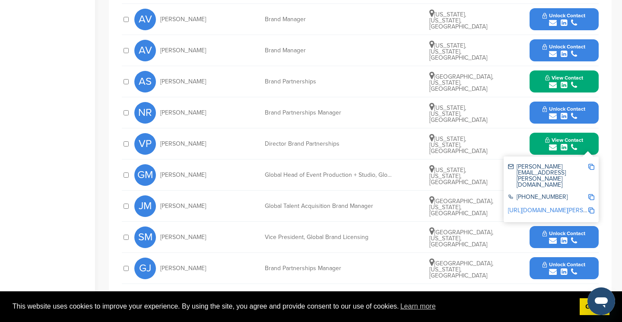
click at [549, 80] on span "View Contact" at bounding box center [564, 78] width 38 height 6
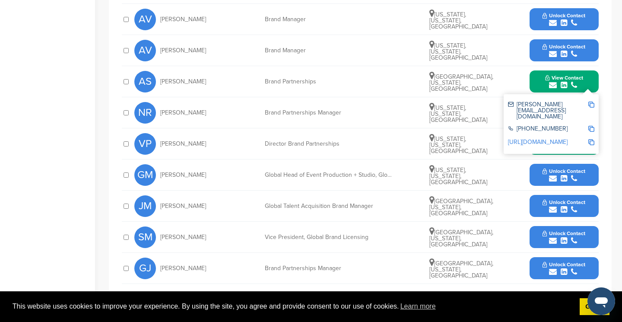
click at [594, 102] on div "alessandro.stella@tiktok.com +18009699100 http://www.linkedin.com/in/alstella" at bounding box center [551, 124] width 95 height 60
click at [591, 103] on img at bounding box center [591, 105] width 6 height 6
click at [540, 266] on button "Unlock Contact" at bounding box center [564, 268] width 64 height 26
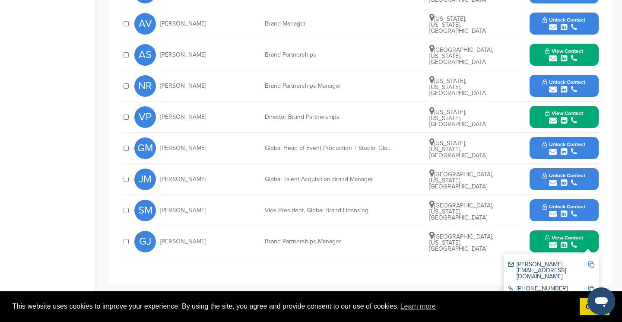
scroll to position [398, 0]
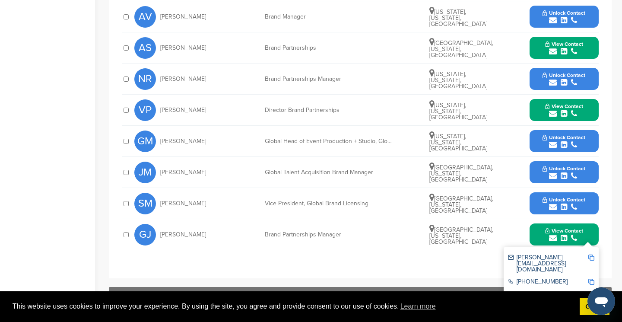
click at [593, 256] on img at bounding box center [591, 257] width 6 height 6
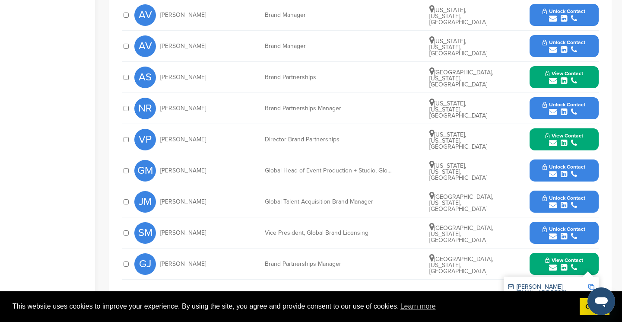
click at [565, 79] on icon "submit" at bounding box center [564, 81] width 6 height 8
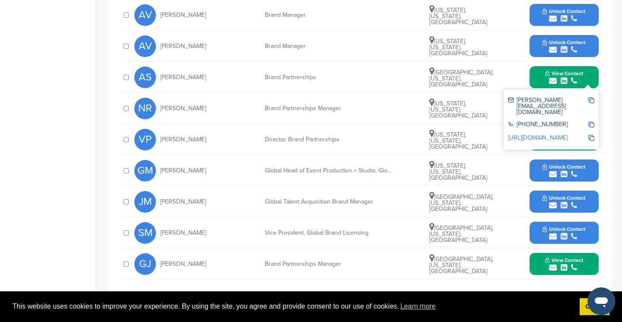
click at [591, 100] on img at bounding box center [591, 100] width 6 height 6
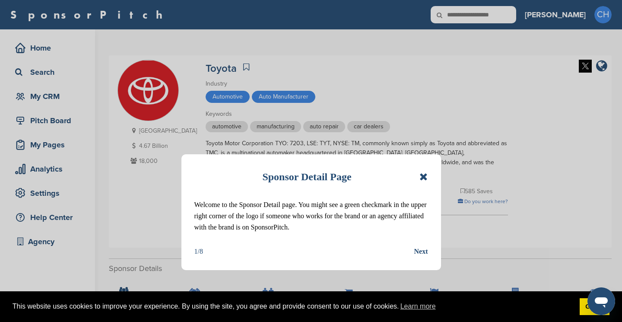
click at [421, 177] on icon at bounding box center [423, 177] width 8 height 10
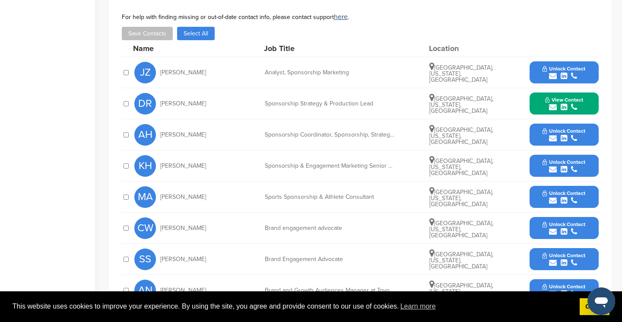
scroll to position [318, 0]
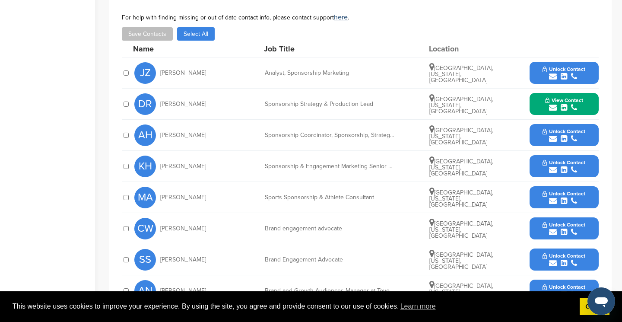
click at [564, 159] on button "Unlock Contact" at bounding box center [564, 166] width 64 height 26
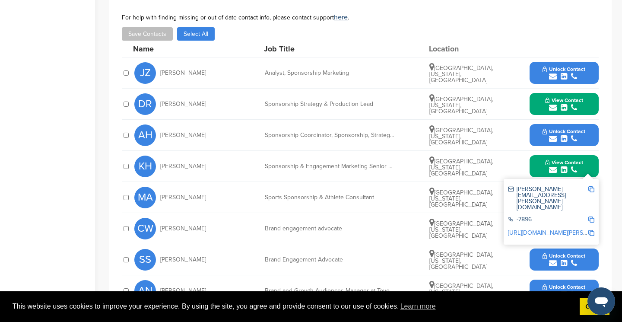
click at [591, 190] on img at bounding box center [591, 189] width 6 height 6
click at [567, 128] on button "Unlock Contact" at bounding box center [564, 135] width 64 height 26
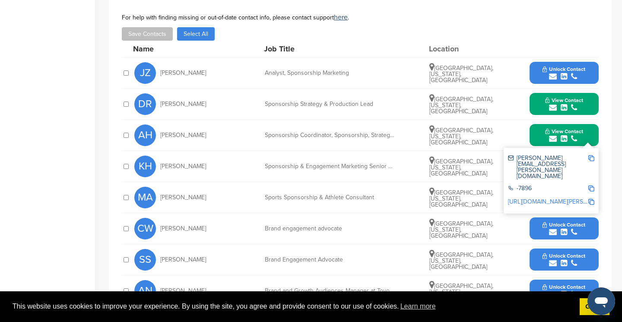
click at [591, 161] on img at bounding box center [591, 158] width 6 height 6
click at [568, 111] on div "submit" at bounding box center [564, 108] width 38 height 8
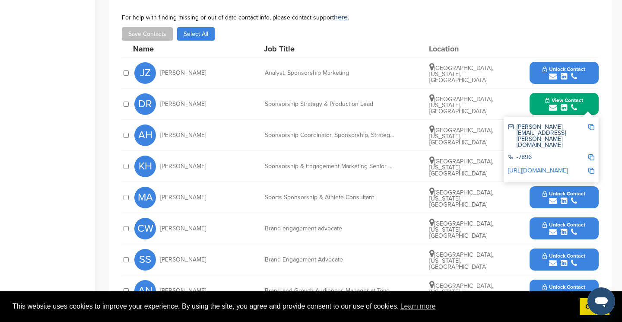
click at [591, 128] on img at bounding box center [591, 127] width 6 height 6
click at [575, 24] on div "For help with finding missing or out-of-date contact info, please contact suppo…" at bounding box center [360, 27] width 477 height 27
click at [592, 105] on button "View Contact" at bounding box center [564, 104] width 59 height 26
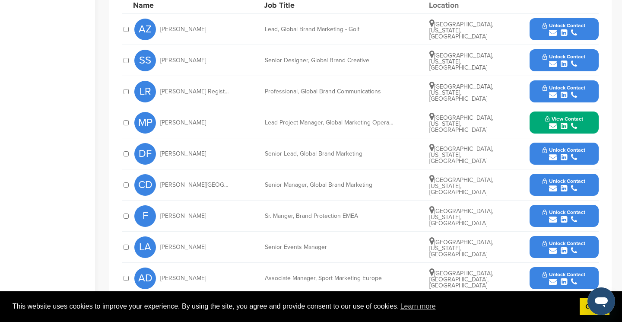
scroll to position [344, 0]
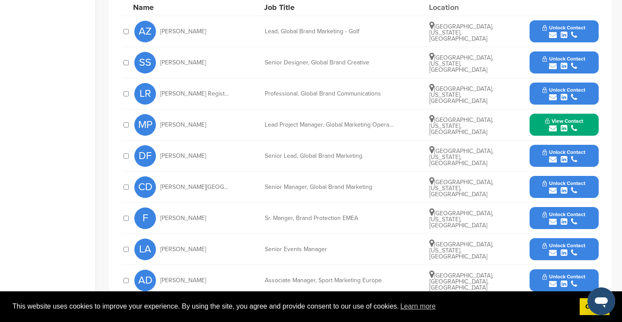
click at [553, 160] on icon "submit" at bounding box center [553, 160] width 8 height 8
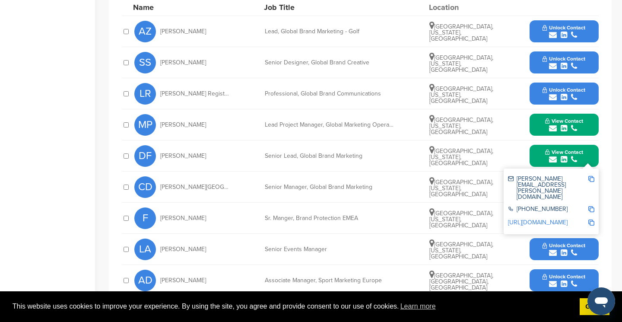
click at [594, 178] on img at bounding box center [591, 179] width 6 height 6
click at [568, 160] on div "submit" at bounding box center [564, 160] width 38 height 8
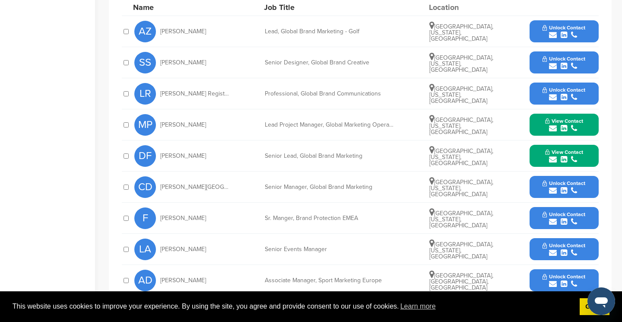
click at [566, 184] on span "Unlock Contact" at bounding box center [564, 183] width 43 height 6
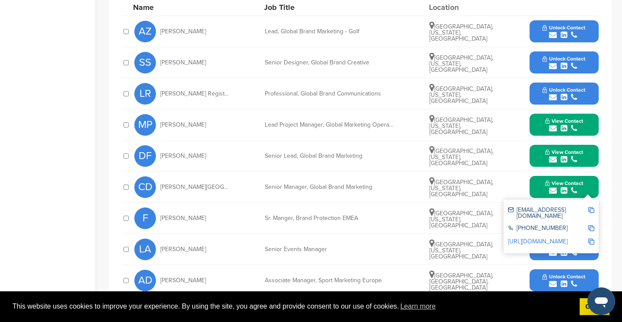
click at [593, 210] on img at bounding box center [591, 210] width 6 height 6
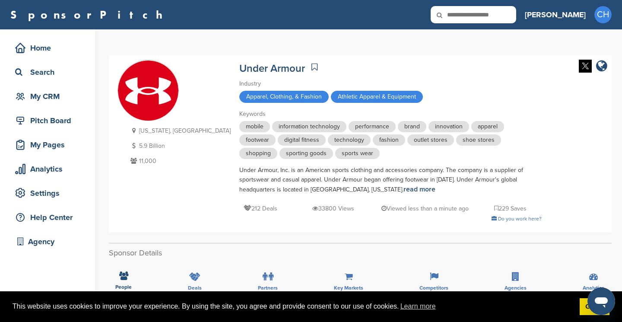
scroll to position [0, 0]
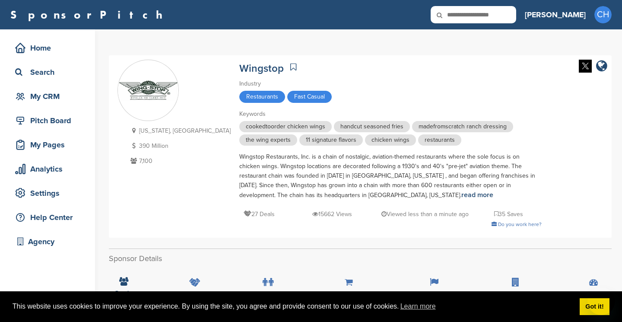
drag, startPoint x: 0, startPoint y: 0, endPoint x: 426, endPoint y: 177, distance: 461.6
click at [426, 177] on div "Wingstop Restaurants, Inc. is a chain of nostalgic, aviation-themed restaurants…" at bounding box center [390, 176] width 302 height 48
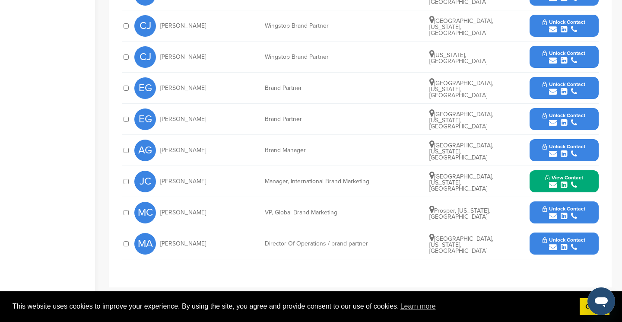
scroll to position [389, 0]
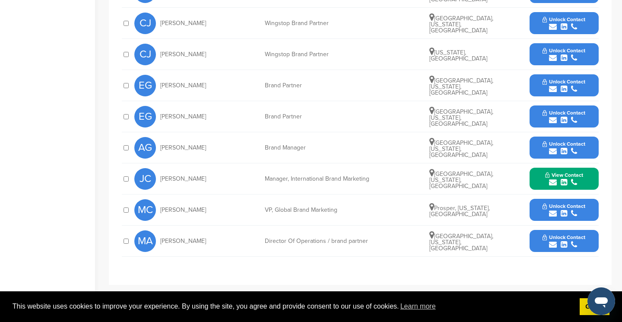
click at [565, 213] on icon "submit" at bounding box center [564, 214] width 6 height 8
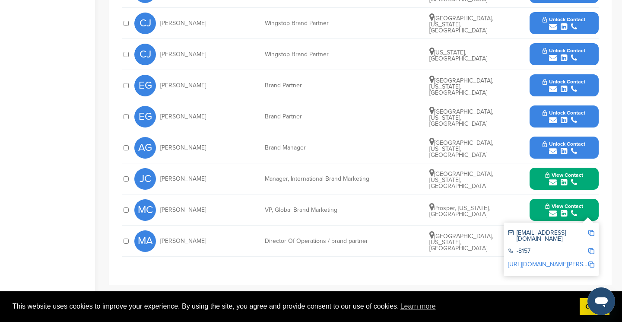
click at [593, 233] on img at bounding box center [591, 233] width 6 height 6
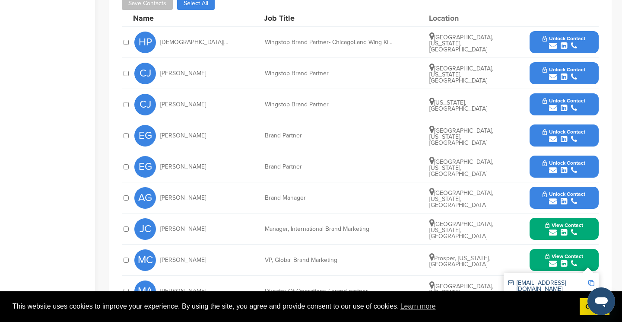
scroll to position [342, 0]
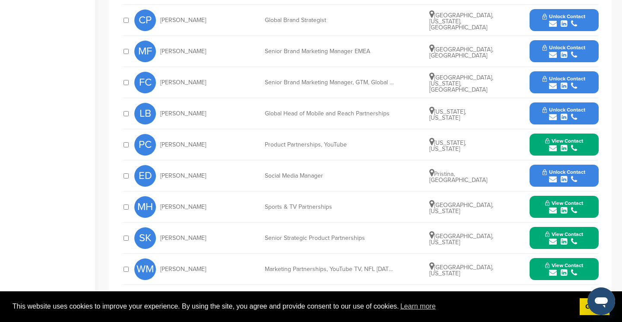
scroll to position [357, 0]
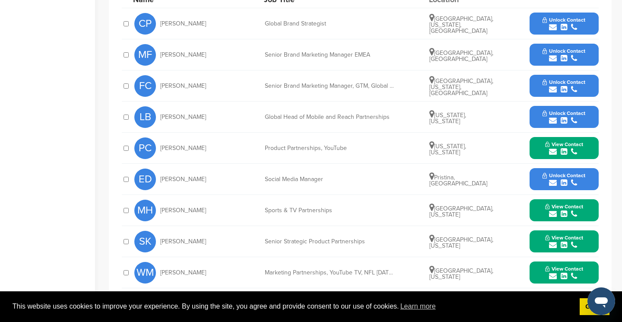
click at [556, 203] on span "View Contact" at bounding box center [564, 206] width 38 height 6
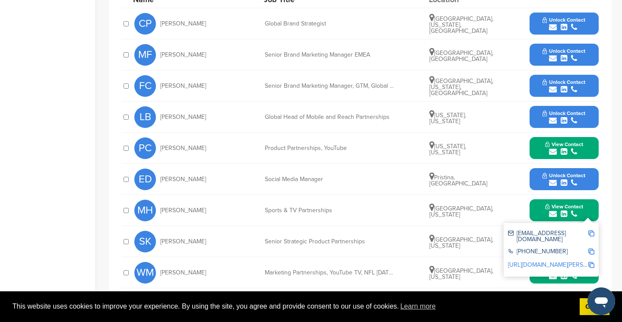
click at [591, 230] on img at bounding box center [591, 233] width 6 height 6
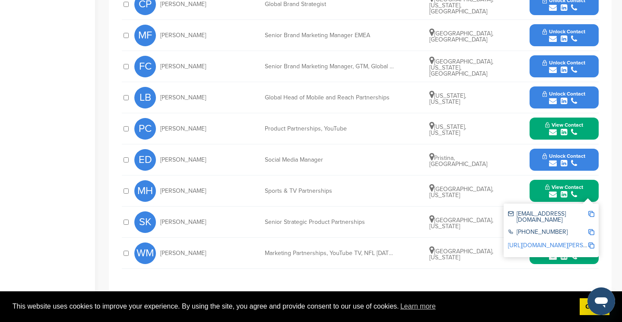
scroll to position [378, 0]
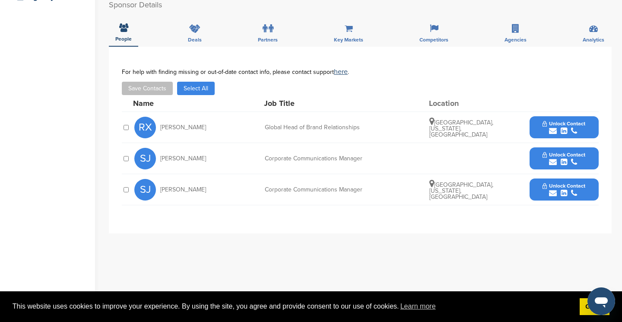
scroll to position [247, 0]
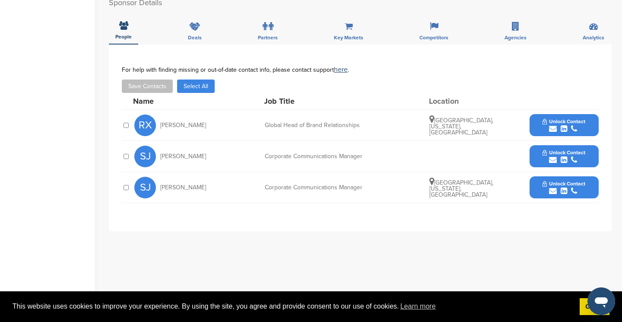
click at [553, 125] on icon "submit" at bounding box center [553, 129] width 8 height 8
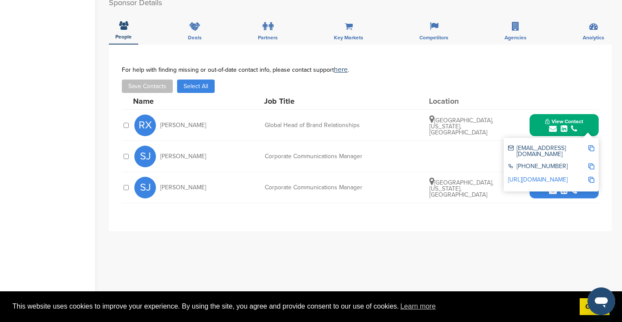
click at [589, 145] on img at bounding box center [591, 148] width 6 height 6
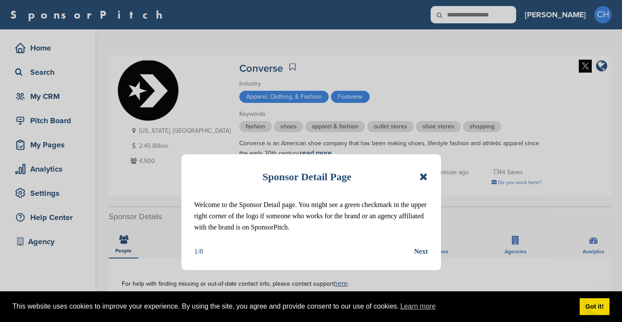
click at [426, 178] on icon at bounding box center [423, 177] width 8 height 10
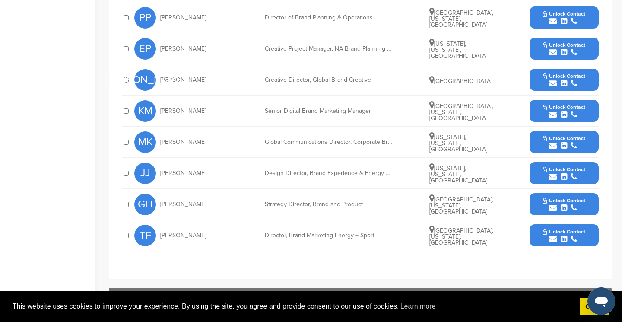
scroll to position [387, 0]
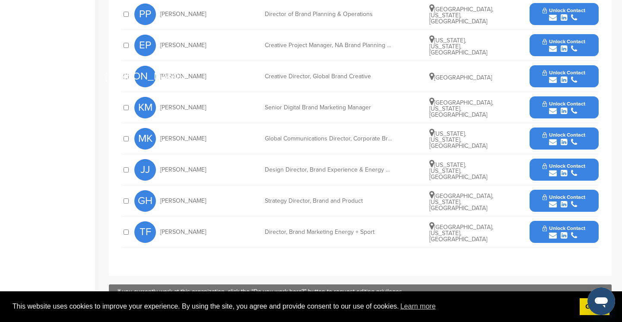
click at [554, 229] on span "Unlock Contact" at bounding box center [564, 228] width 43 height 6
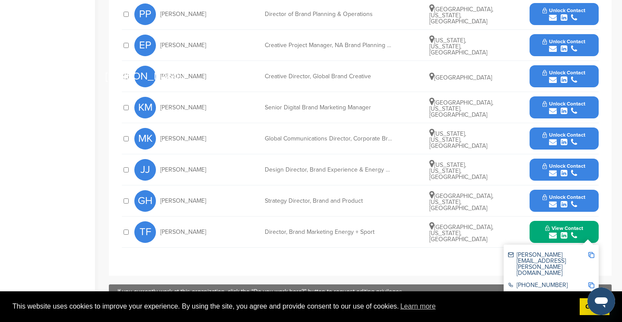
click at [593, 256] on img at bounding box center [591, 255] width 6 height 6
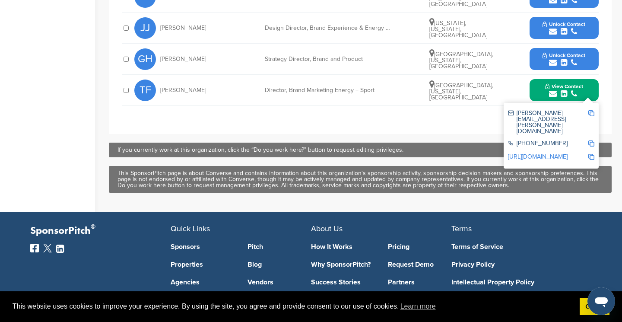
scroll to position [490, 0]
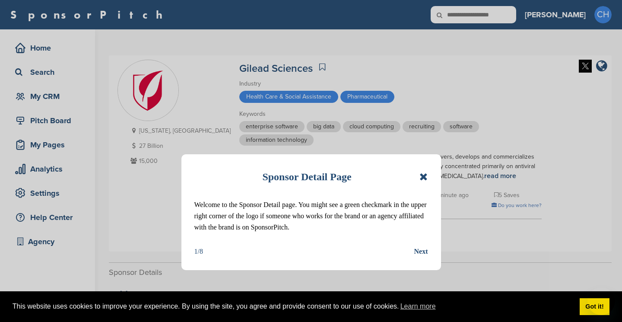
click at [426, 176] on icon at bounding box center [423, 177] width 8 height 10
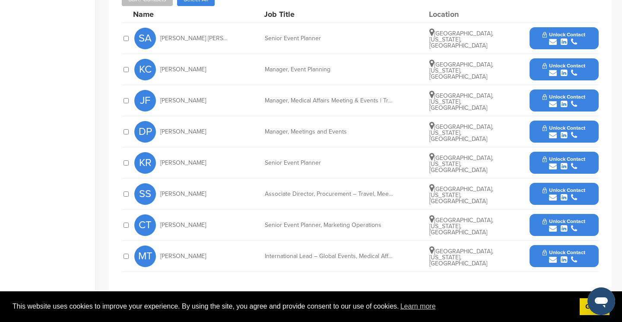
scroll to position [354, 0]
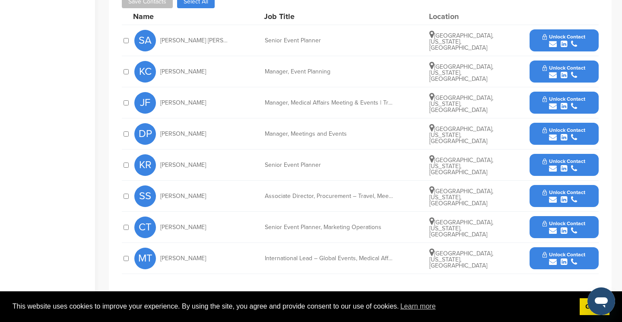
click at [552, 253] on span "Unlock Contact" at bounding box center [564, 254] width 43 height 6
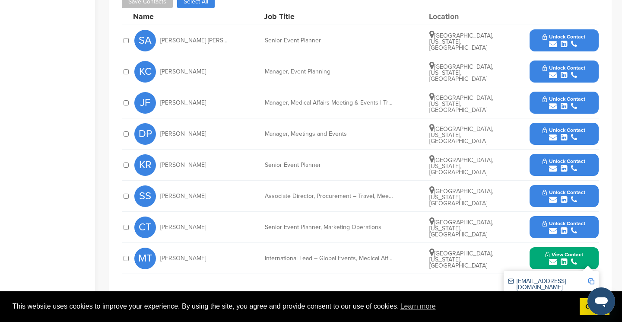
drag, startPoint x: 214, startPoint y: 257, endPoint x: 158, endPoint y: 258, distance: 55.7
click at [158, 258] on div "MT Misha Tsirulnikov" at bounding box center [181, 259] width 95 height 22
copy span "Misha Tsirulnikov"
click at [592, 282] on img at bounding box center [591, 281] width 6 height 6
copy span "Misha Tsirulnikov"
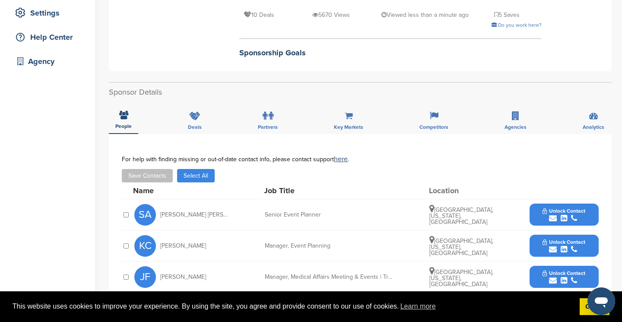
scroll to position [163, 0]
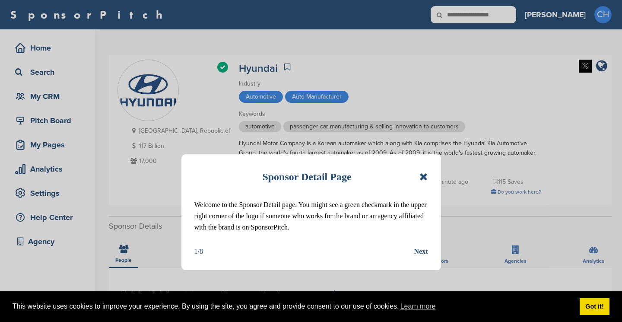
click at [426, 178] on icon at bounding box center [423, 177] width 8 height 10
click at [424, 176] on p "Viewed less than a minute ago" at bounding box center [424, 181] width 87 height 11
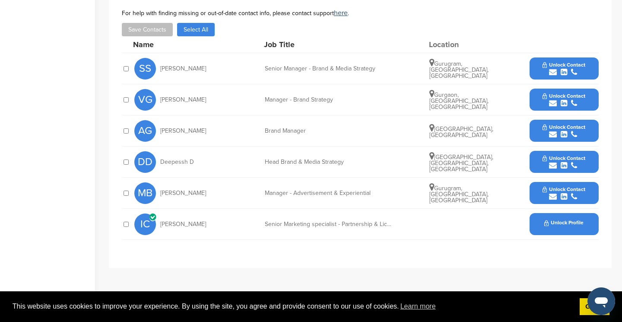
scroll to position [282, 0]
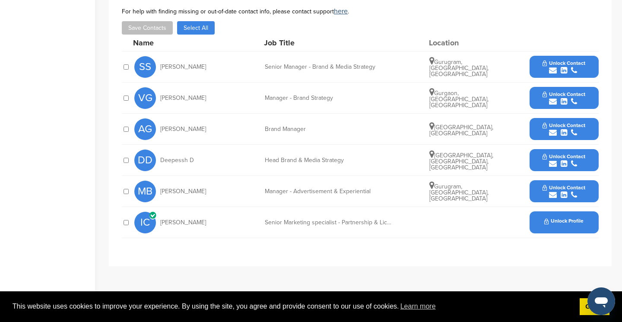
click at [552, 66] on button "Unlock Contact" at bounding box center [564, 67] width 64 height 26
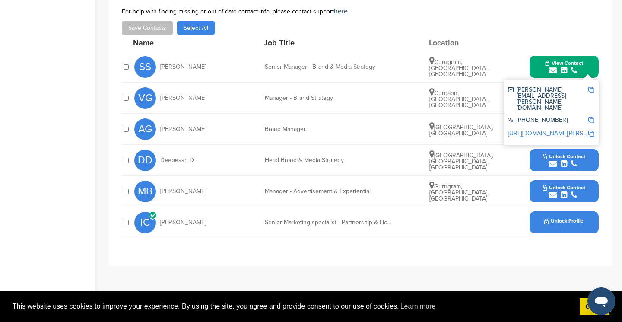
click at [591, 91] on img at bounding box center [591, 90] width 6 height 6
drag, startPoint x: 225, startPoint y: 68, endPoint x: 160, endPoint y: 67, distance: 64.8
click at [160, 67] on div "SS [PERSON_NAME]" at bounding box center [181, 67] width 95 height 22
copy span "[PERSON_NAME]"
click at [589, 90] on img at bounding box center [591, 90] width 6 height 6
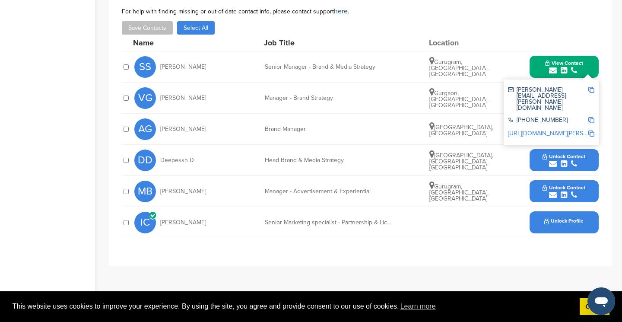
copy span "[PERSON_NAME]"
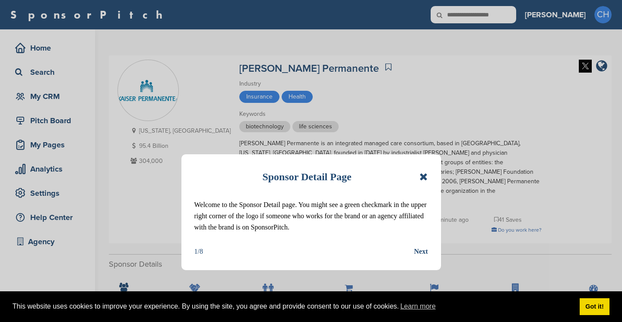
click at [422, 178] on icon at bounding box center [423, 177] width 8 height 10
click at [423, 178] on div "Kaiser Permanente is an integrated managed care consortium, based in Oakland, C…" at bounding box center [390, 172] width 302 height 67
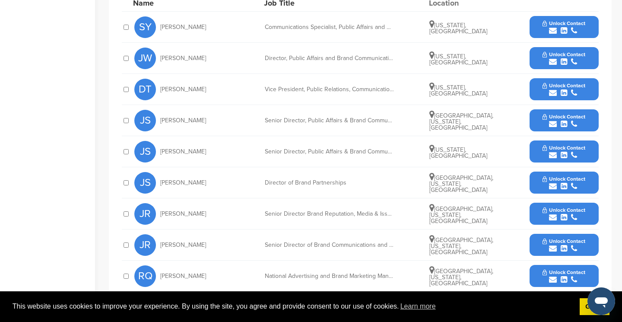
scroll to position [361, 0]
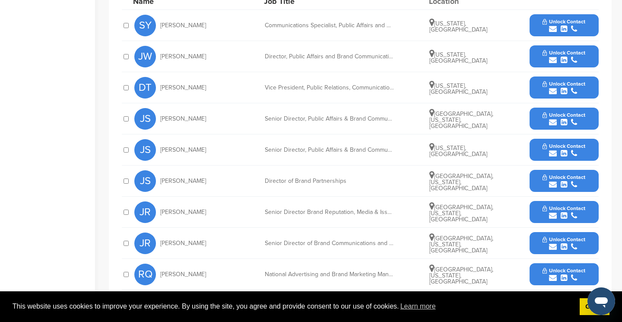
click at [556, 181] on icon "submit" at bounding box center [553, 185] width 8 height 8
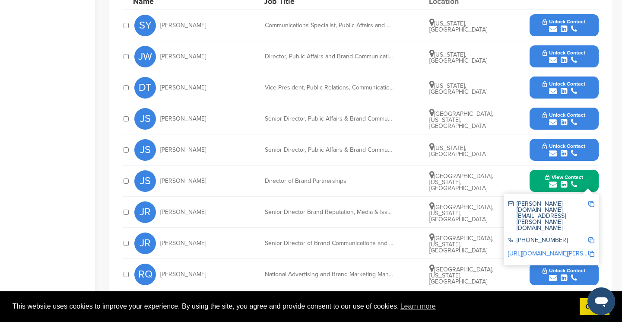
click at [589, 201] on img at bounding box center [591, 204] width 6 height 6
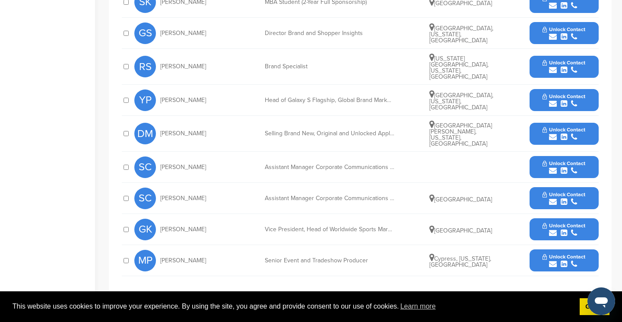
scroll to position [399, 0]
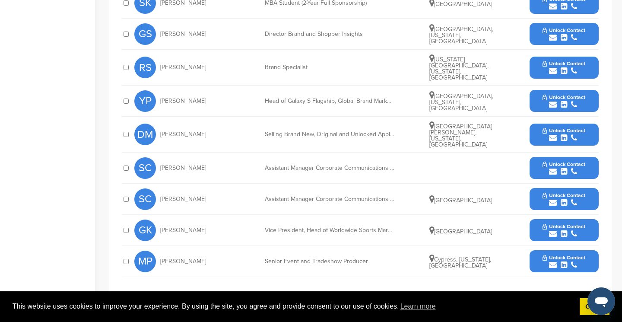
click at [552, 230] on icon "submit" at bounding box center [553, 234] width 8 height 8
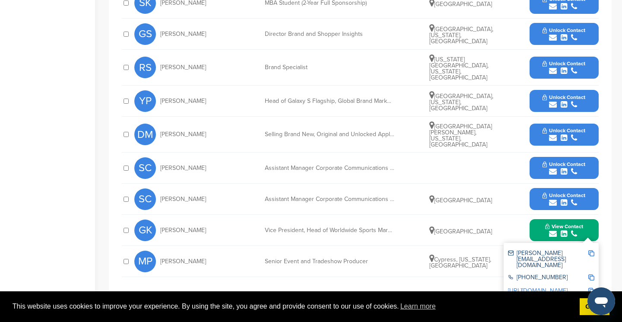
click at [474, 167] on div "SC [PERSON_NAME] Assistant Manager Corporate Communications Team Unlock Contact" at bounding box center [366, 168] width 464 height 31
click at [362, 131] on div "Selling Brand New, Original and Unlocked Apple iPhones, Samsung , BlackBerry , …" at bounding box center [330, 134] width 130 height 6
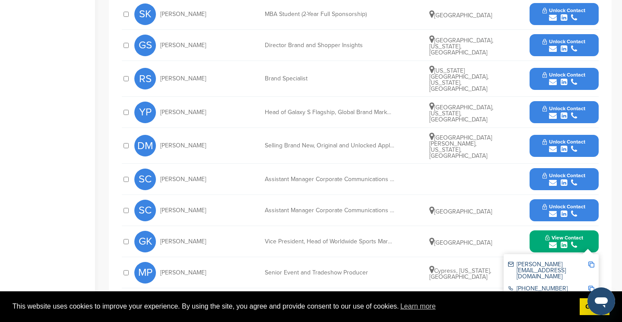
scroll to position [387, 0]
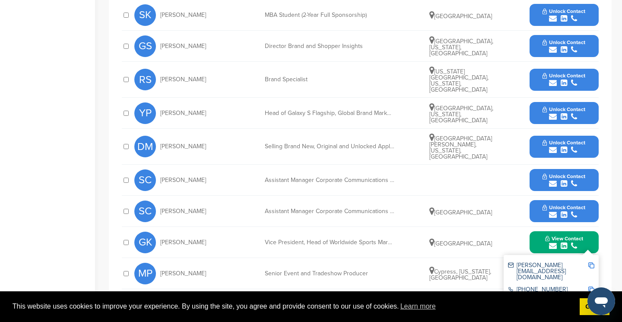
click at [541, 109] on button "Unlock Contact" at bounding box center [564, 113] width 64 height 26
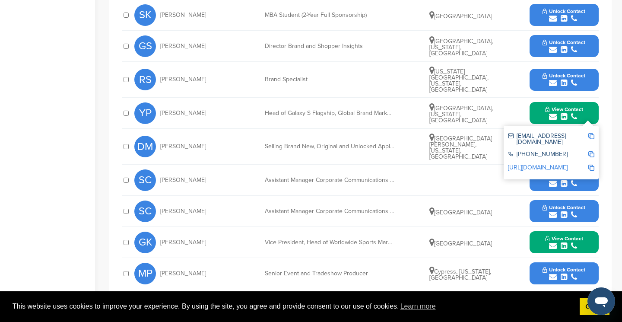
click at [591, 133] on img at bounding box center [591, 136] width 6 height 6
click at [369, 0] on div "SK [PERSON_NAME] MBA Student (2-Year Full Sponsorship) [GEOGRAPHIC_DATA] Unlock…" at bounding box center [366, 15] width 464 height 31
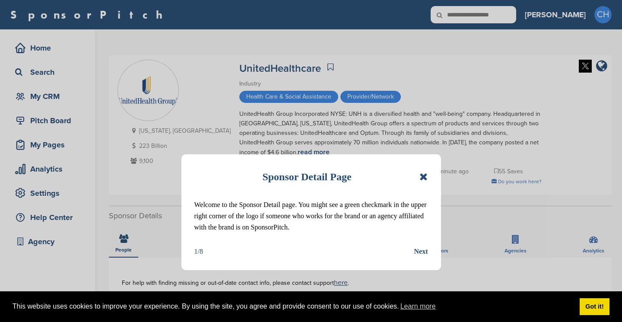
click at [422, 178] on icon at bounding box center [423, 177] width 8 height 10
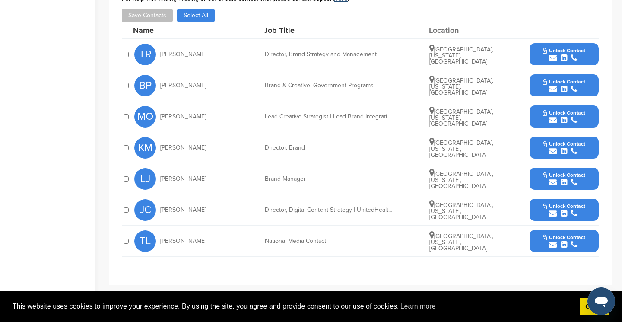
scroll to position [281, 0]
